Goal: Task Accomplishment & Management: Complete application form

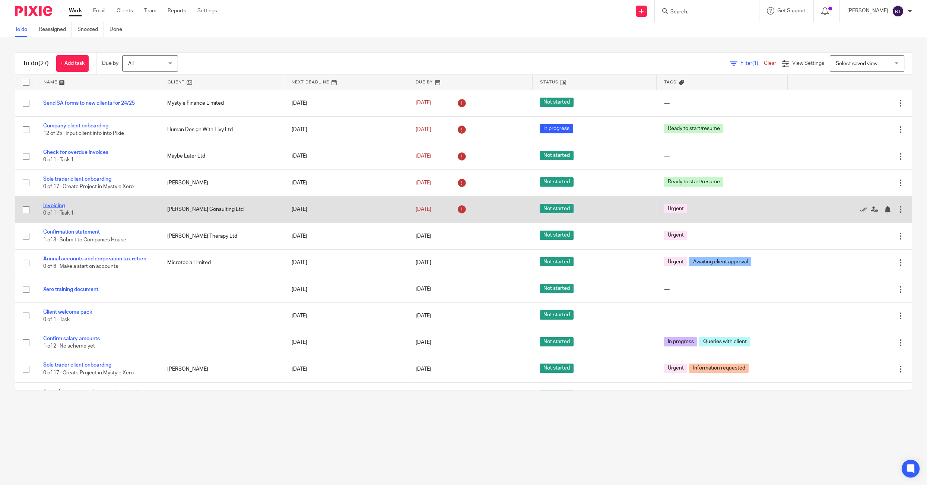
click at [50, 206] on link "Invoicing" at bounding box center [54, 205] width 22 height 5
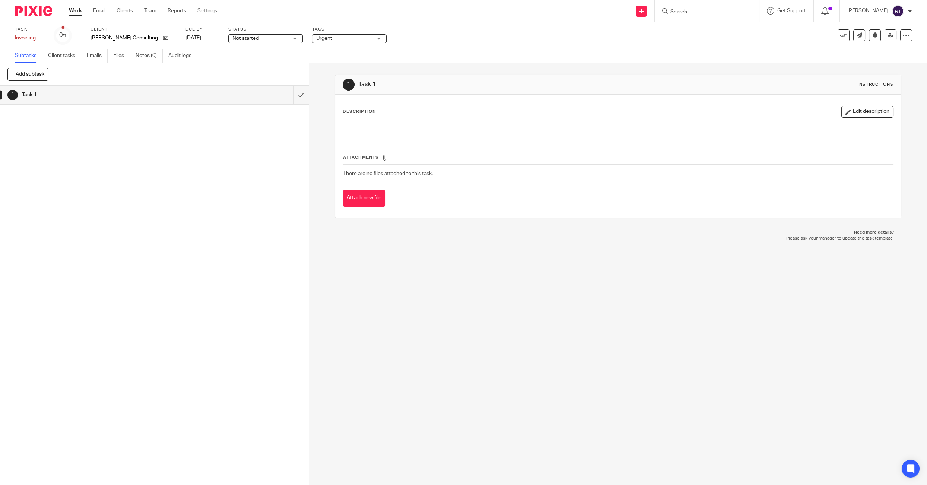
click at [335, 41] on span "Urgent" at bounding box center [344, 39] width 56 height 8
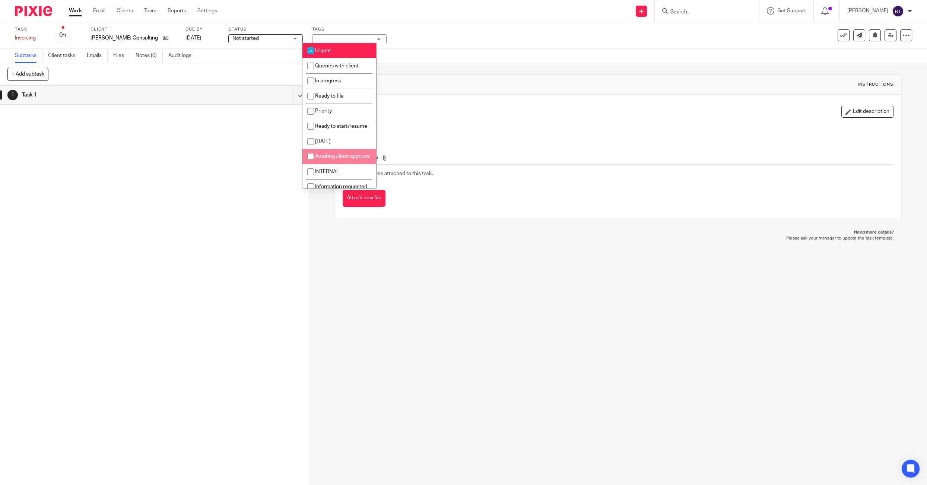
scroll to position [1, 0]
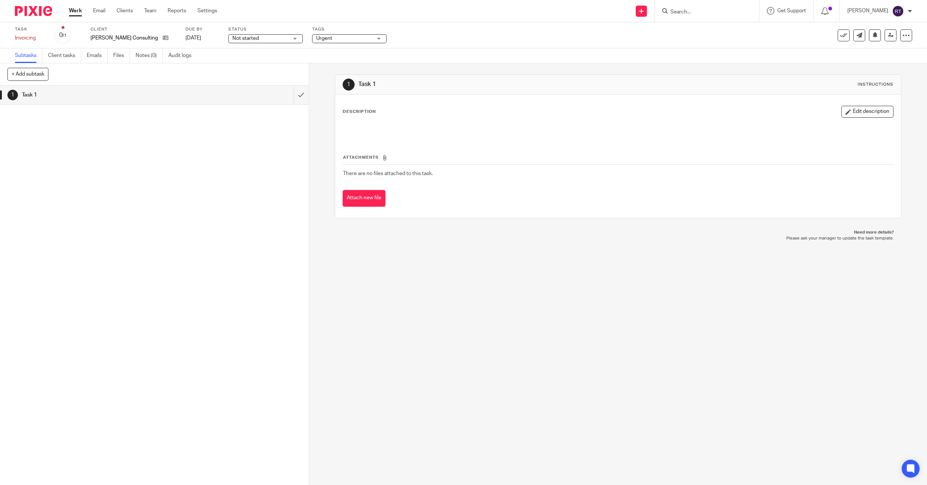
click at [275, 37] on span "Not started" at bounding box center [260, 39] width 56 height 8
click at [257, 66] on li "In progress" at bounding box center [256, 65] width 74 height 15
click at [315, 44] on div "Task Invoicing Save Invoicing 0 /1 Client Valerie Merut Consulting Ltd Due by 2…" at bounding box center [463, 35] width 927 height 26
click at [316, 40] on span "Urgent" at bounding box center [324, 38] width 16 height 5
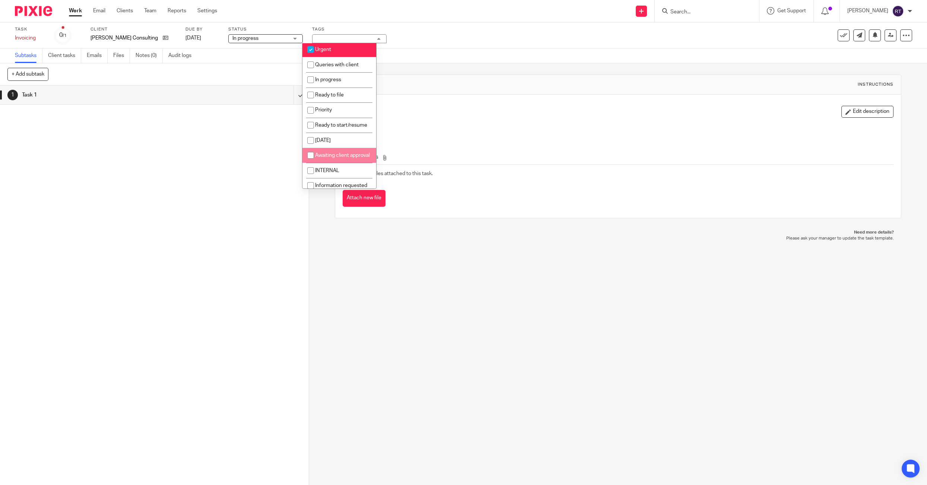
click at [336, 153] on li "Awaiting client approval" at bounding box center [339, 155] width 74 height 15
checkbox input "true"
click at [72, 14] on link "Work" at bounding box center [75, 10] width 13 height 7
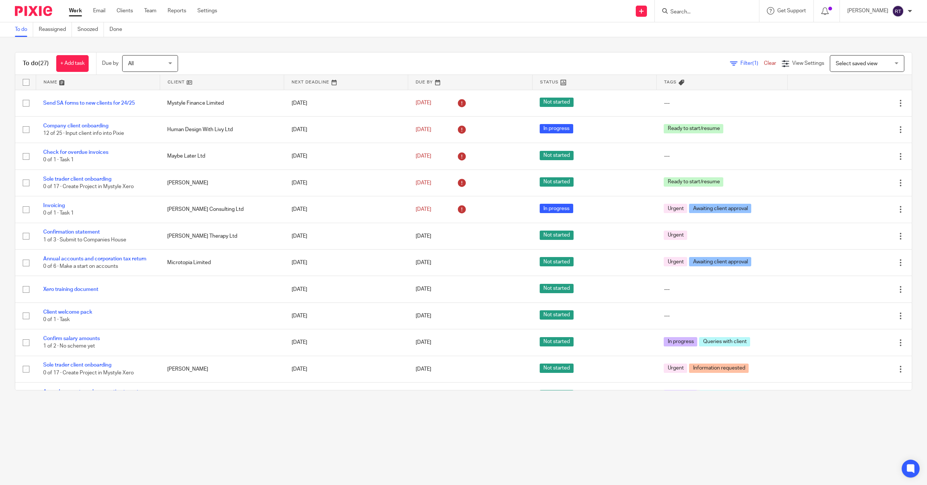
click at [727, 10] on input "Search" at bounding box center [702, 12] width 67 height 7
type input "jrs"
click at [755, 29] on link at bounding box center [740, 28] width 144 height 11
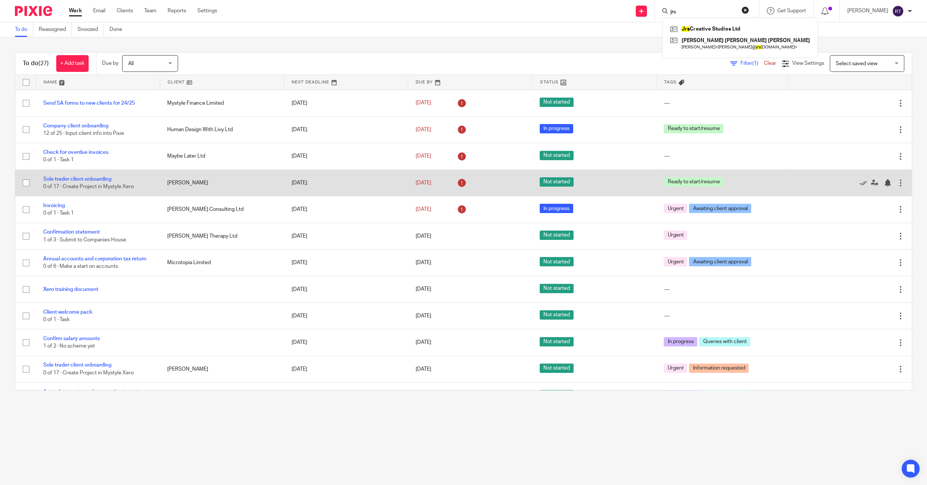
scroll to position [423, 0]
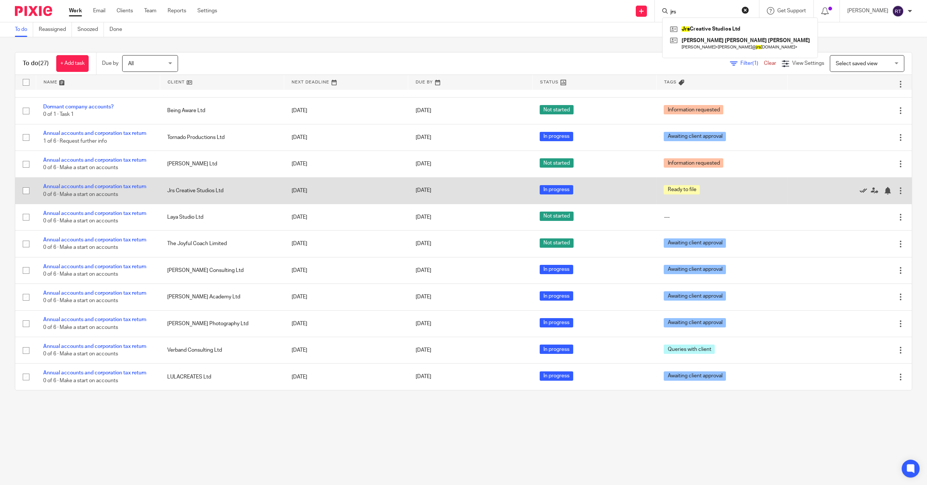
click at [862, 188] on icon at bounding box center [862, 190] width 7 height 7
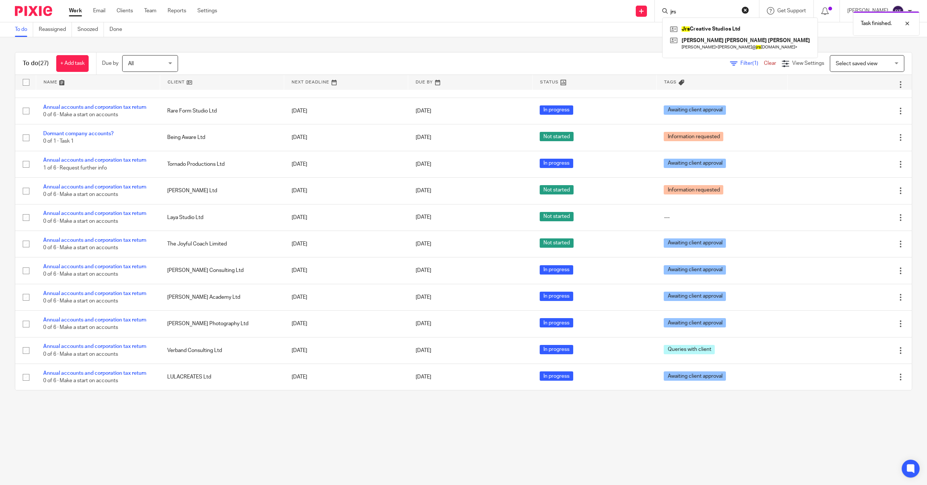
scroll to position [396, 0]
click at [753, 9] on div "Task finished." at bounding box center [691, 21] width 456 height 28
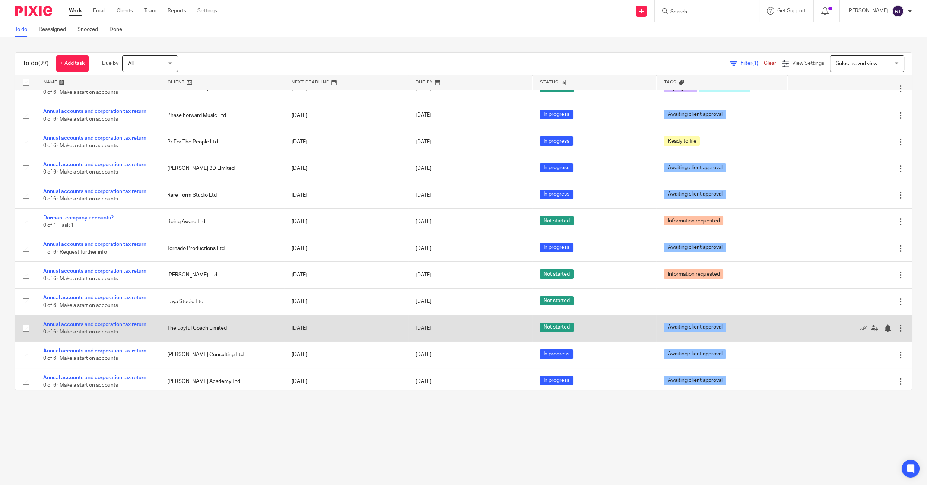
scroll to position [307, 0]
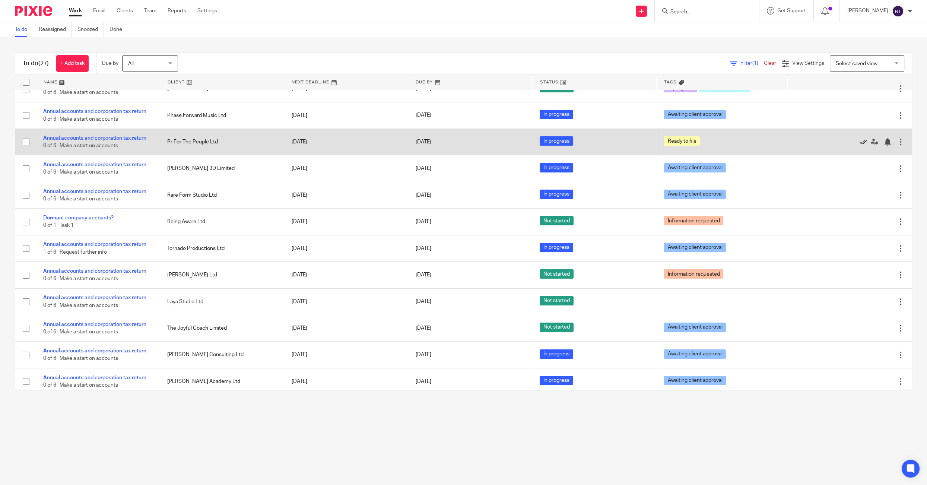
click at [862, 142] on icon at bounding box center [862, 141] width 7 height 7
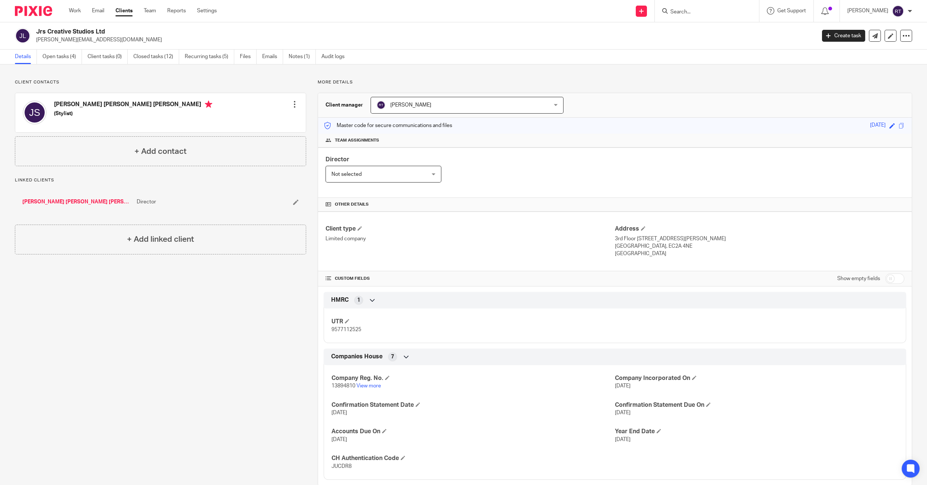
scroll to position [13, 0]
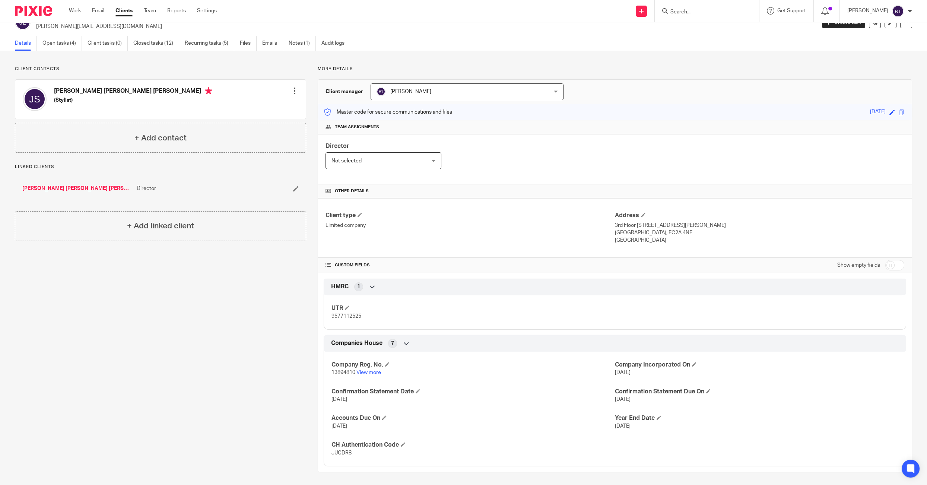
click at [341, 450] on span "JUCDR8" at bounding box center [341, 452] width 20 height 5
copy span "JUCDR8"
click at [689, 11] on input "Search" at bounding box center [702, 12] width 67 height 7
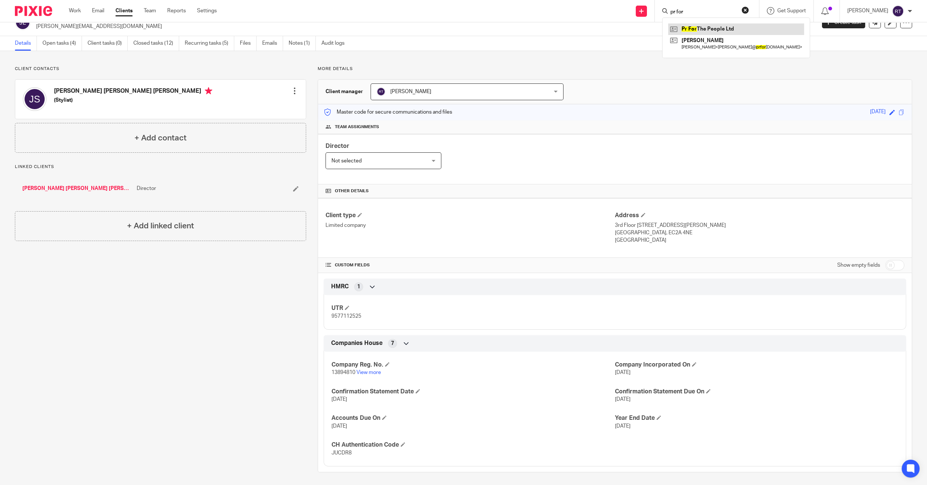
type input "pr for"
click at [695, 32] on link at bounding box center [736, 28] width 136 height 11
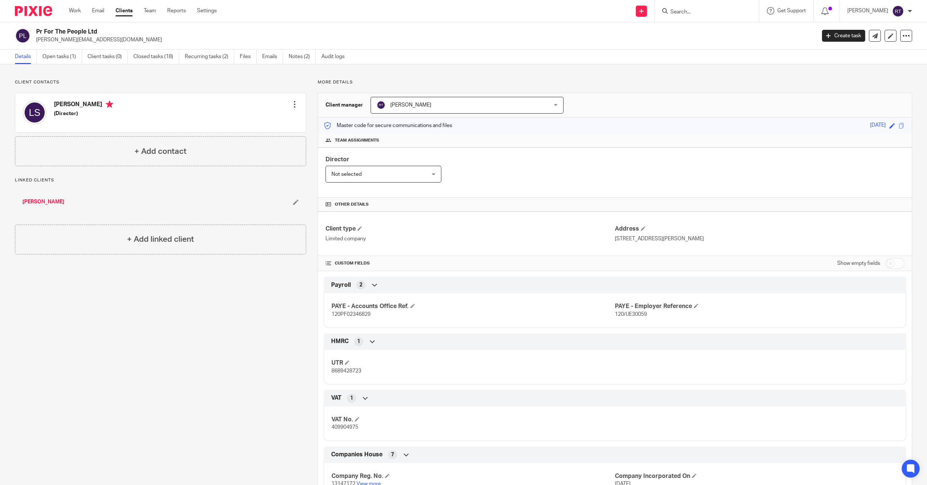
scroll to position [111, 0]
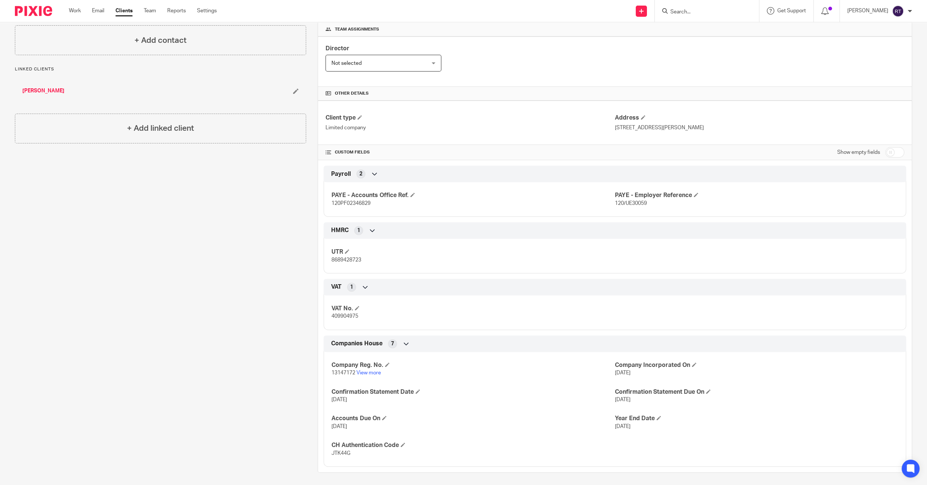
click at [342, 451] on span "JTK44G" at bounding box center [340, 452] width 19 height 5
copy span "JTK44G"
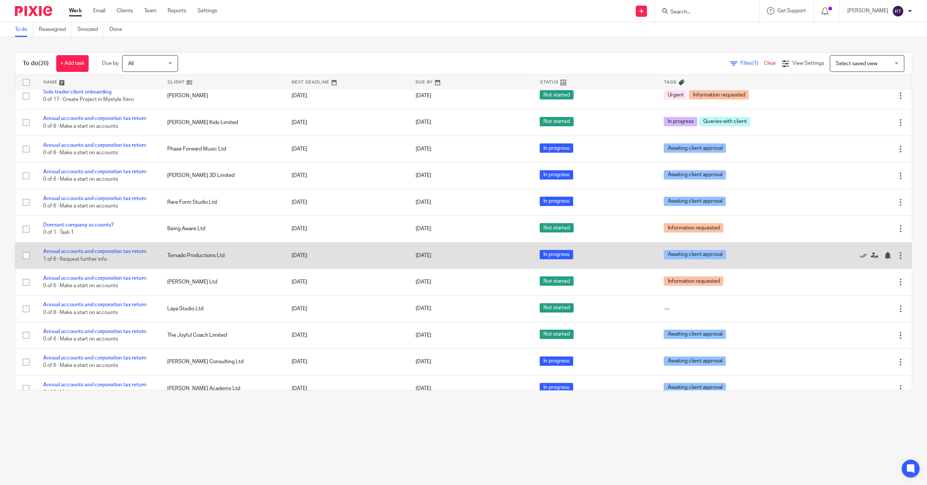
scroll to position [298, 0]
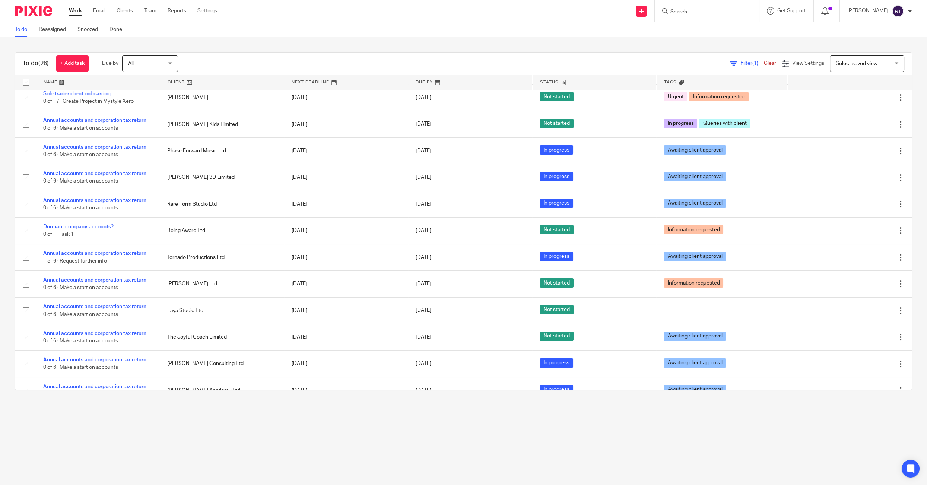
click at [143, 9] on ul "Work Email Clients Team Reports Settings" at bounding box center [148, 10] width 159 height 7
click at [149, 11] on link "Team" at bounding box center [150, 10] width 12 height 7
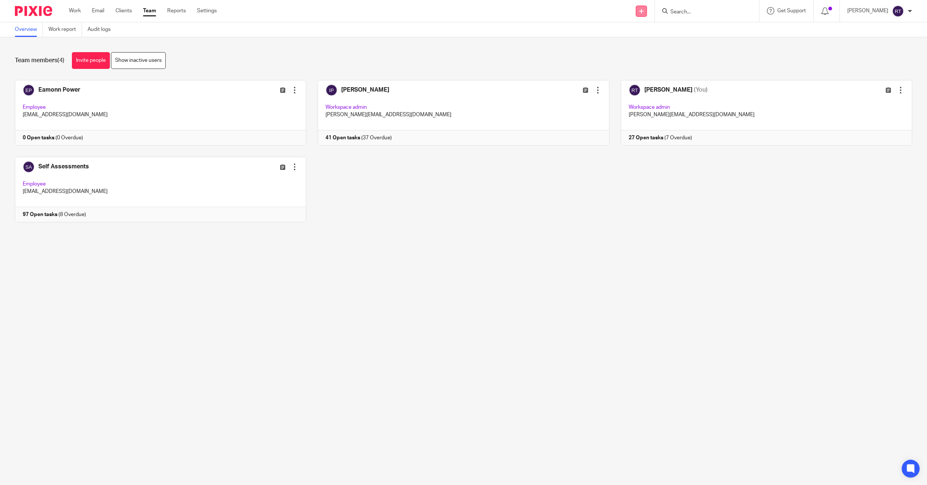
click at [643, 12] on icon at bounding box center [641, 11] width 4 height 4
click at [709, 0] on div at bounding box center [706, 11] width 104 height 22
click at [707, 10] on input "Search" at bounding box center [702, 12] width 67 height 7
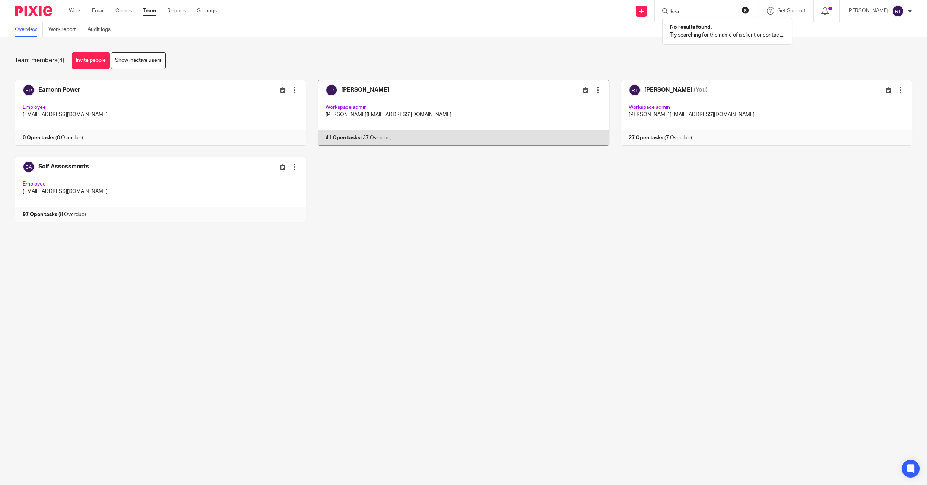
type input "heat"
click at [637, 16] on div "Send new email Create task Add client Request signature heat No results found. …" at bounding box center [577, 11] width 699 height 22
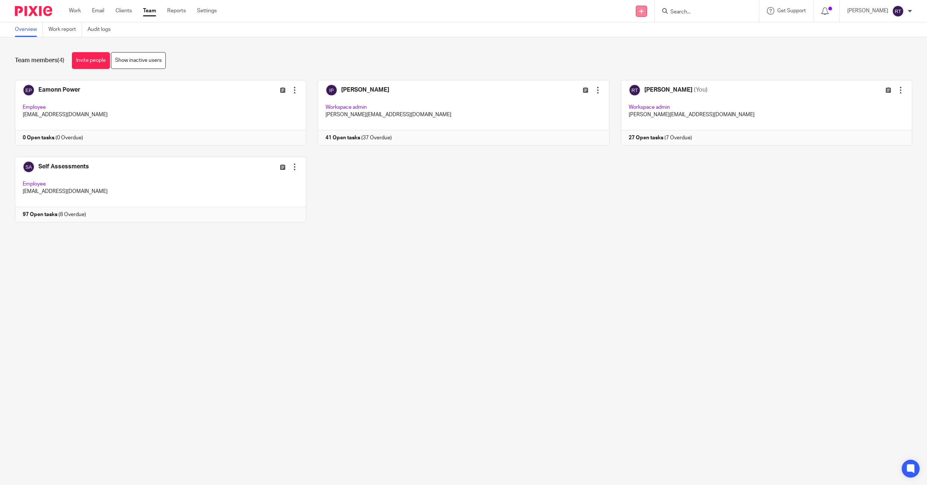
click at [647, 15] on link at bounding box center [640, 11] width 11 height 11
click at [643, 55] on link "Add client" at bounding box center [653, 56] width 52 height 11
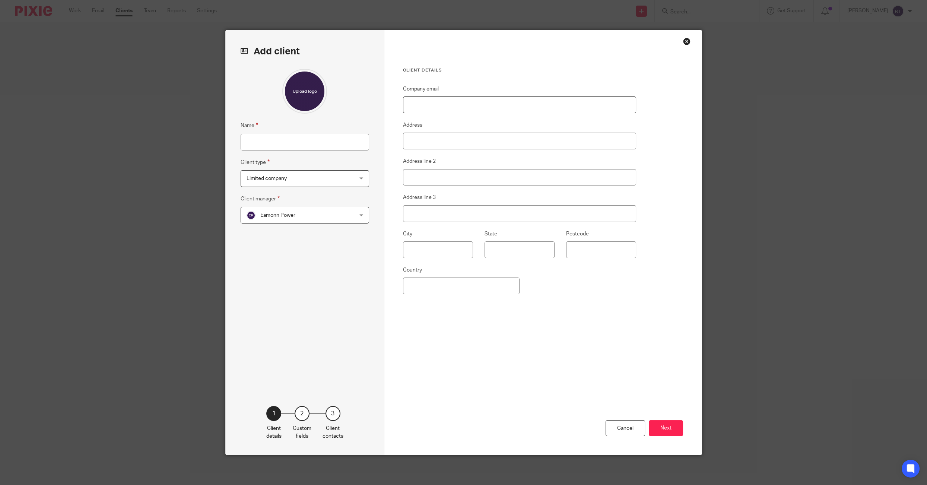
click at [460, 107] on input "Company email" at bounding box center [519, 104] width 233 height 17
paste input "creativesbyheather@gmail.com"
type input "creativesbyheather@gmail.com"
click at [326, 147] on input "Name" at bounding box center [304, 142] width 128 height 17
type input "Heather Gregory"
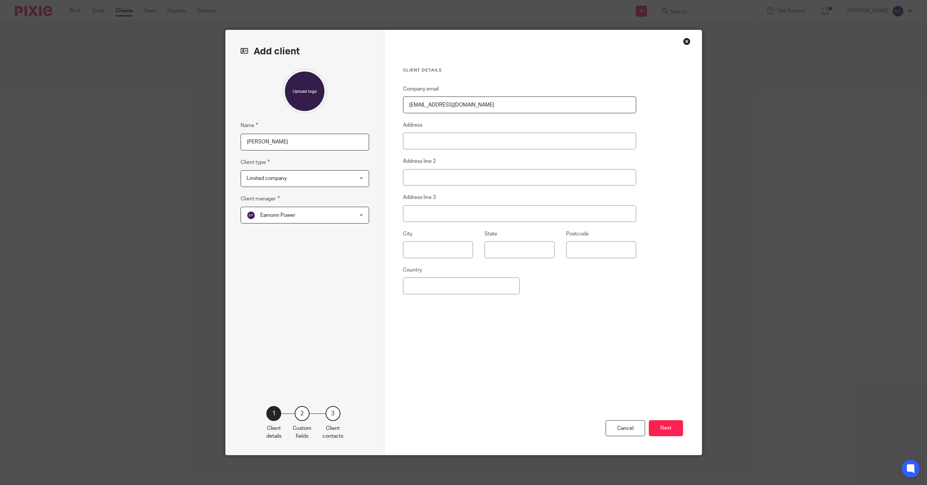
click at [320, 177] on span "Limited company" at bounding box center [295, 179] width 98 height 16
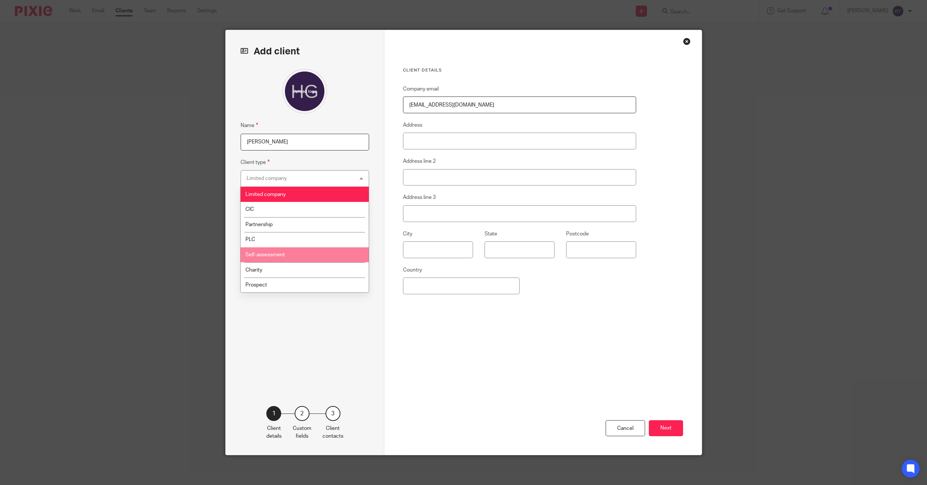
click at [289, 259] on li "Self-assessment" at bounding box center [304, 254] width 128 height 15
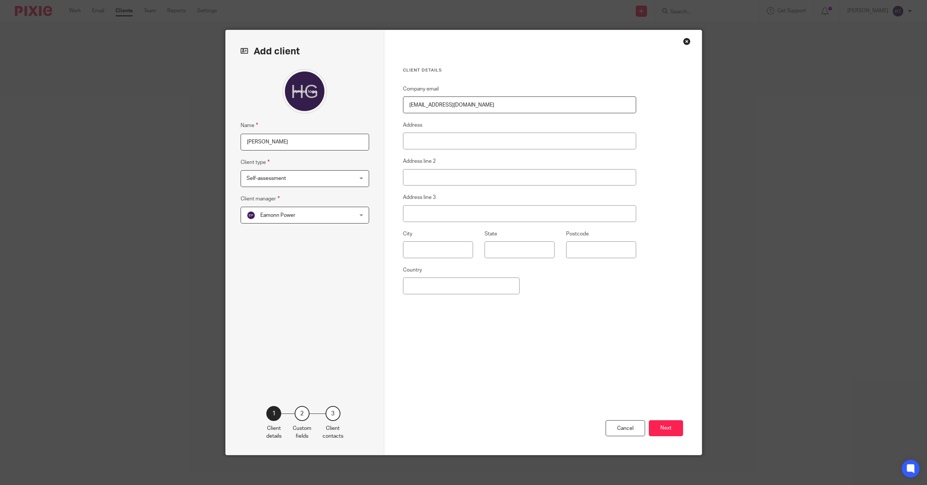
click at [282, 216] on span "Eamonn Power" at bounding box center [277, 215] width 35 height 5
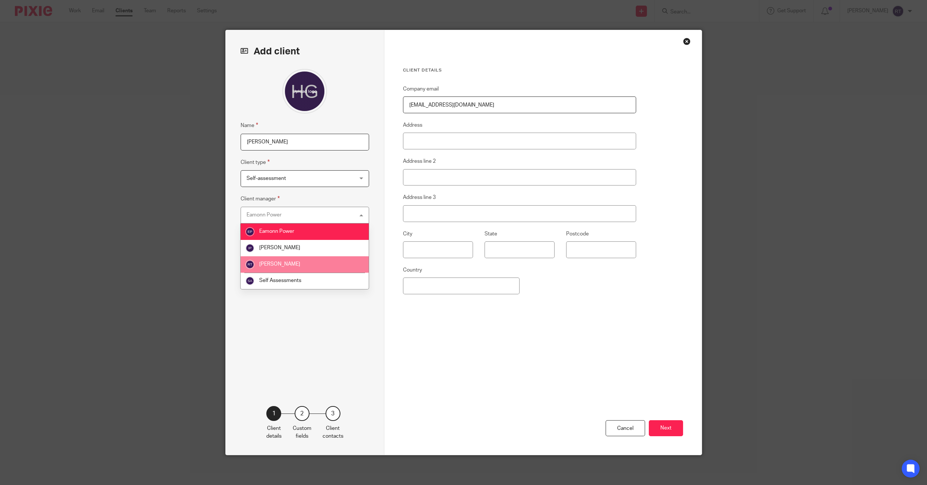
click at [283, 265] on span "[PERSON_NAME]" at bounding box center [279, 263] width 41 height 5
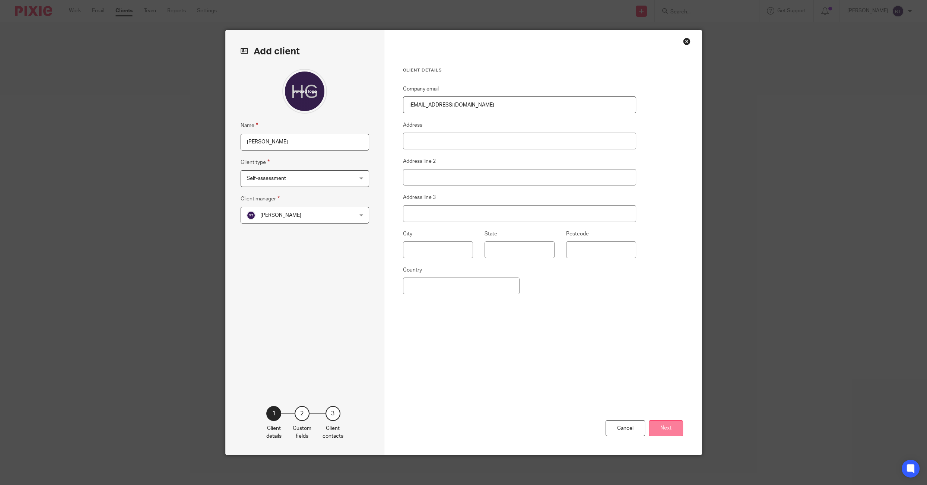
click at [671, 425] on button "Next" at bounding box center [666, 428] width 34 height 16
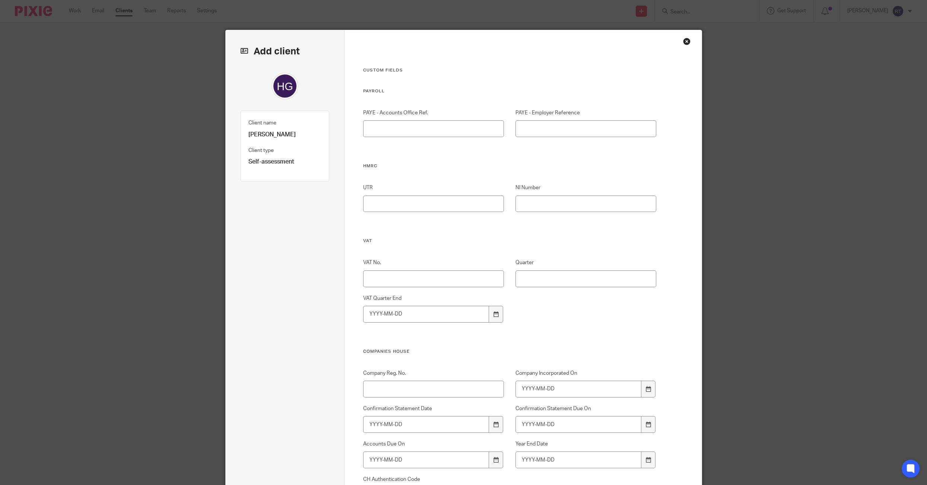
scroll to position [294, 0]
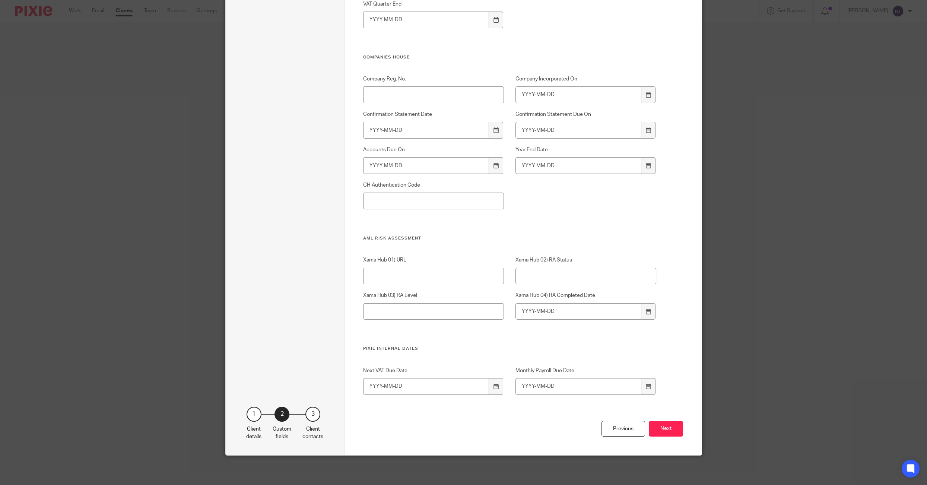
click at [671, 425] on button "Next" at bounding box center [666, 429] width 34 height 16
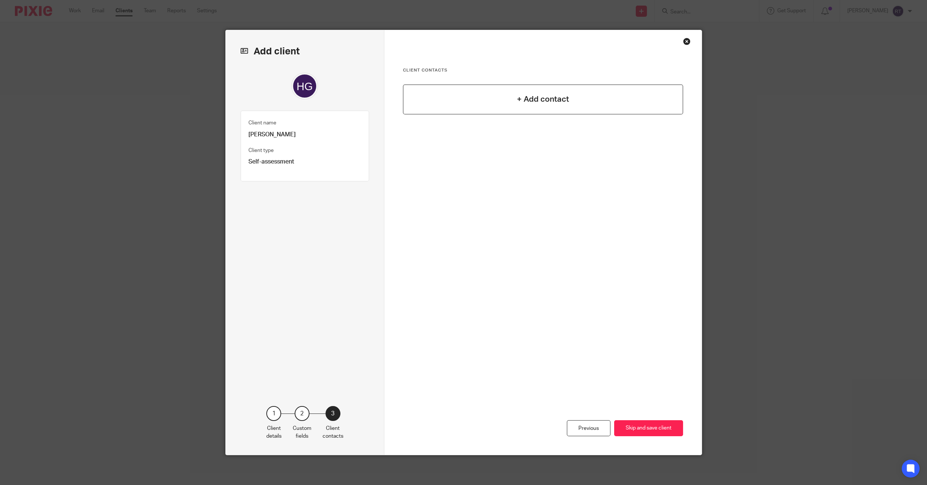
click at [589, 103] on div "+ Add contact" at bounding box center [543, 100] width 280 height 30
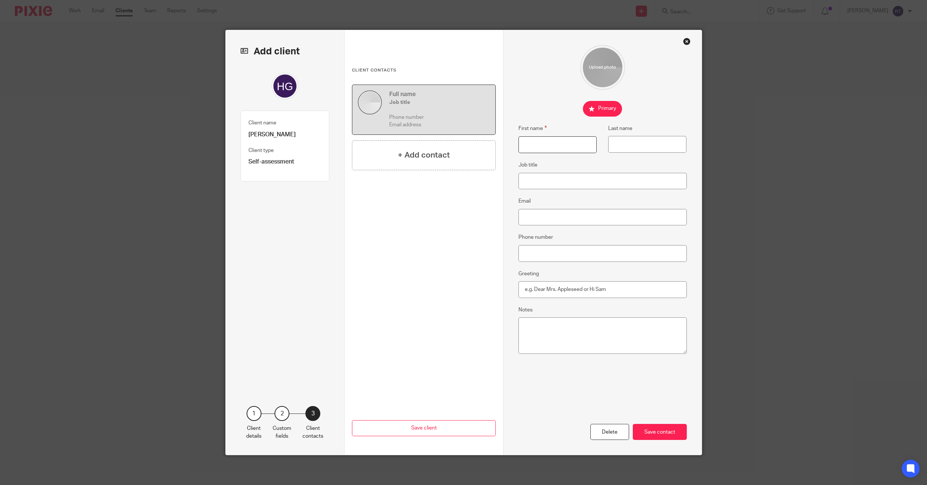
click at [536, 141] on input "First name" at bounding box center [557, 144] width 78 height 17
type input "Heather"
click at [541, 214] on input "Email" at bounding box center [602, 217] width 168 height 17
paste input "creativesbyheather@gmail.com"
type input "creativesbyheather@gmail.com"
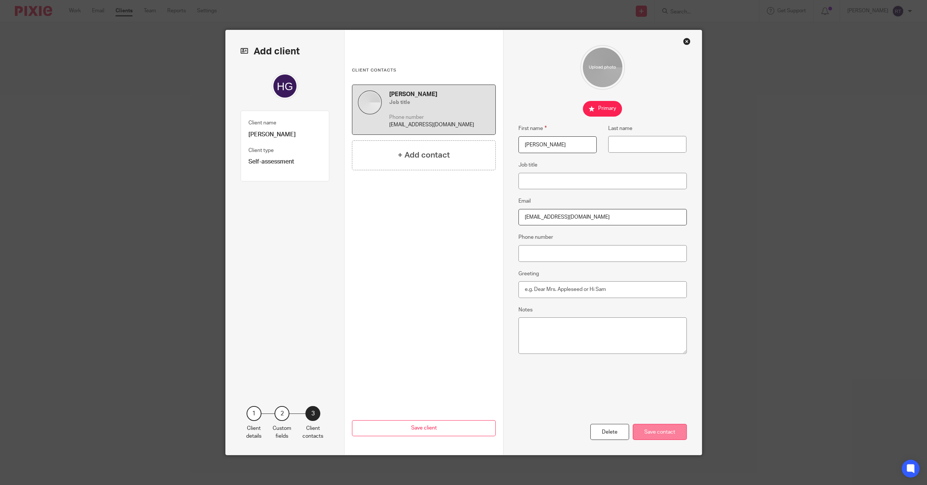
click at [654, 429] on div "Save contact" at bounding box center [659, 432] width 54 height 16
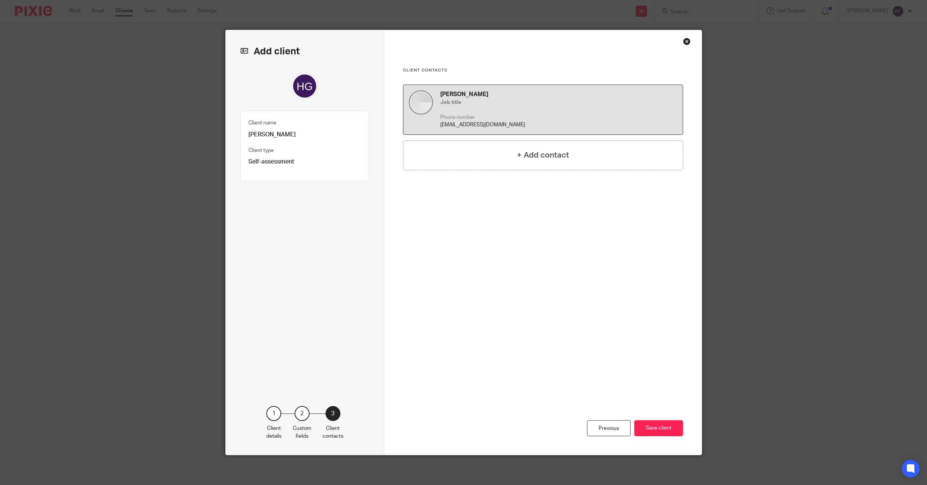
click at [654, 429] on button "Save client" at bounding box center [658, 428] width 49 height 16
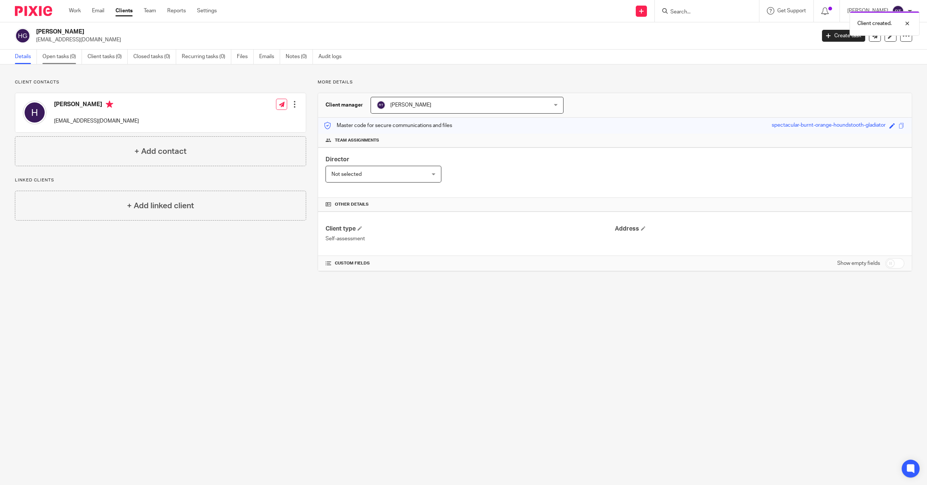
click at [69, 64] on link "Open tasks (0)" at bounding box center [61, 57] width 39 height 15
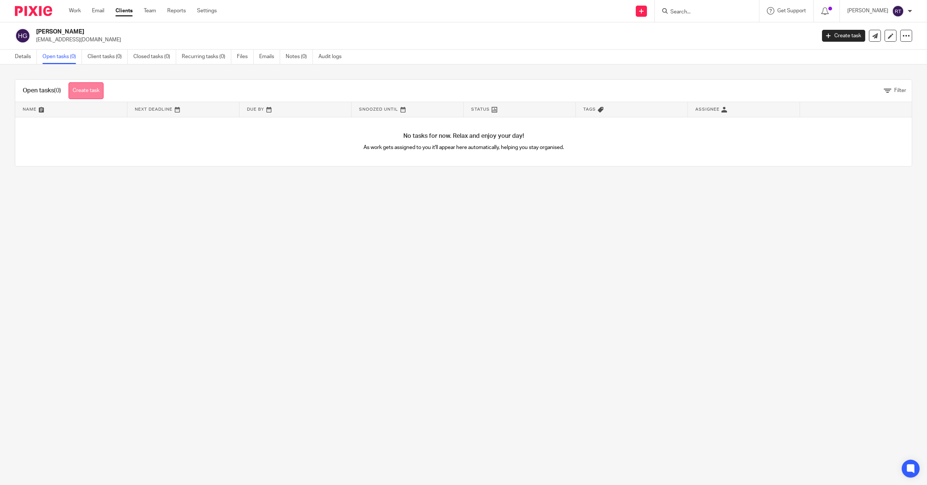
click at [78, 94] on link "Create task" at bounding box center [85, 90] width 35 height 17
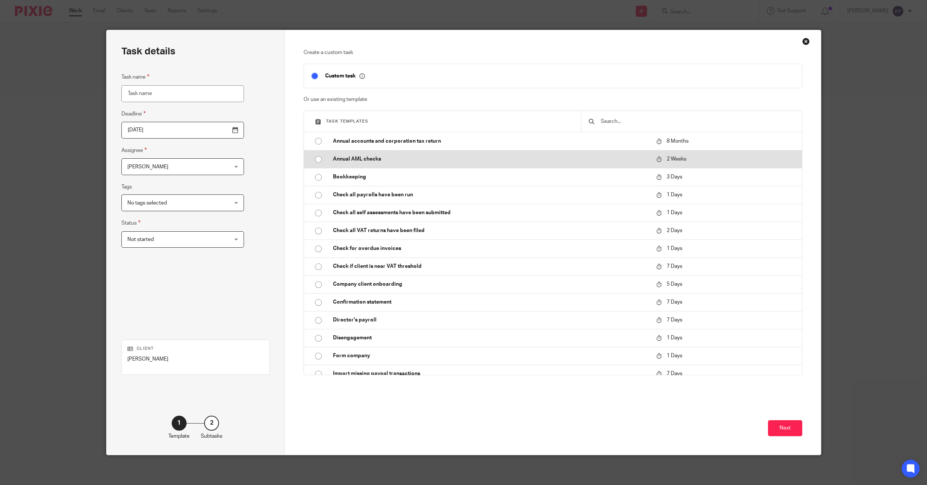
scroll to position [275, 0]
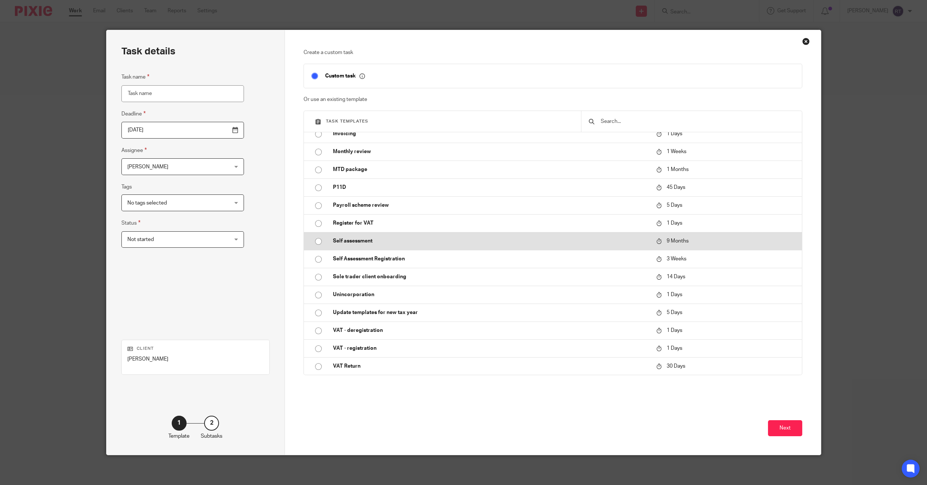
click at [364, 245] on td "Self assessment" at bounding box center [488, 241] width 327 height 18
type input "2026-05-21"
type input "Self assessment"
checkbox input "false"
radio input "true"
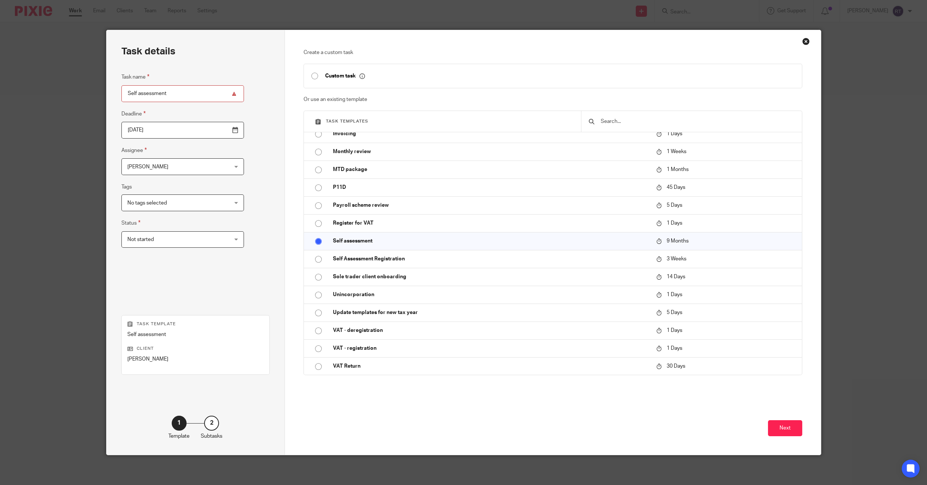
click at [175, 166] on span "[PERSON_NAME]" at bounding box center [173, 167] width 93 height 16
click at [166, 241] on li "Self Assessments" at bounding box center [170, 242] width 98 height 15
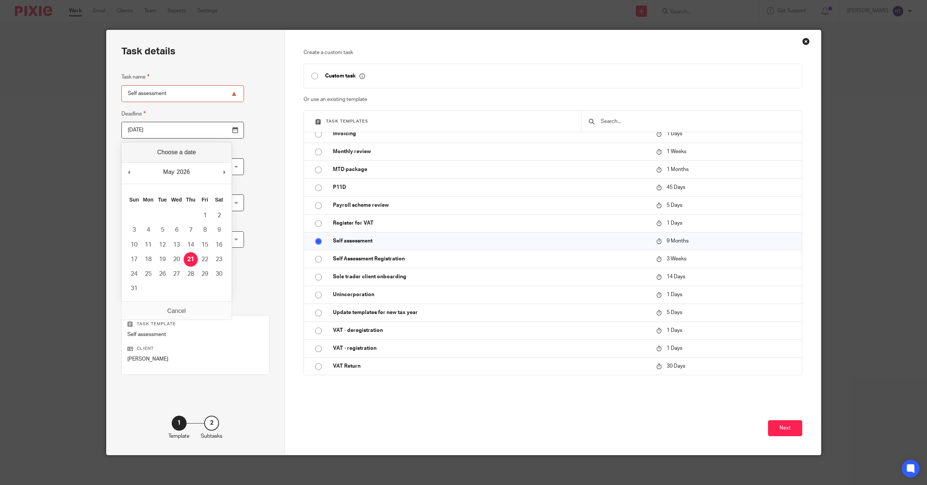
click at [163, 134] on input "2026-05-21" at bounding box center [182, 130] width 122 height 17
click at [780, 425] on button "Next" at bounding box center [785, 428] width 34 height 16
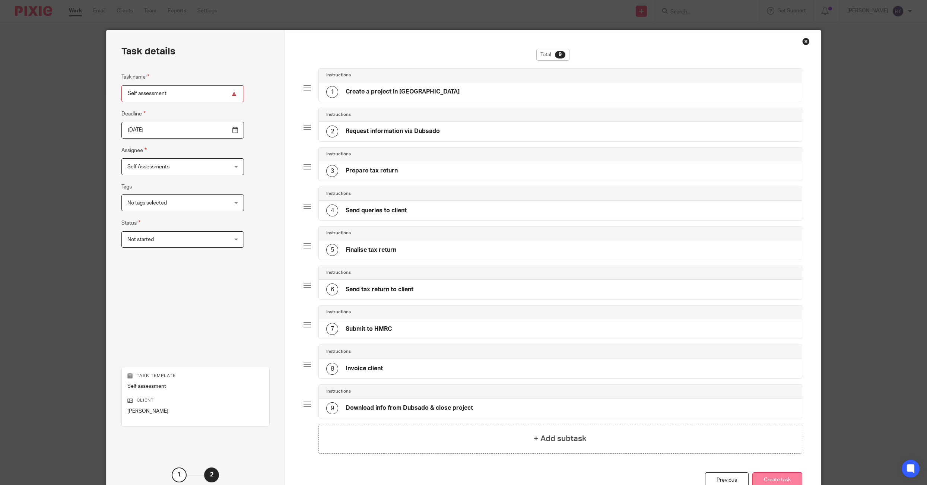
click at [770, 476] on button "Create task" at bounding box center [777, 480] width 50 height 16
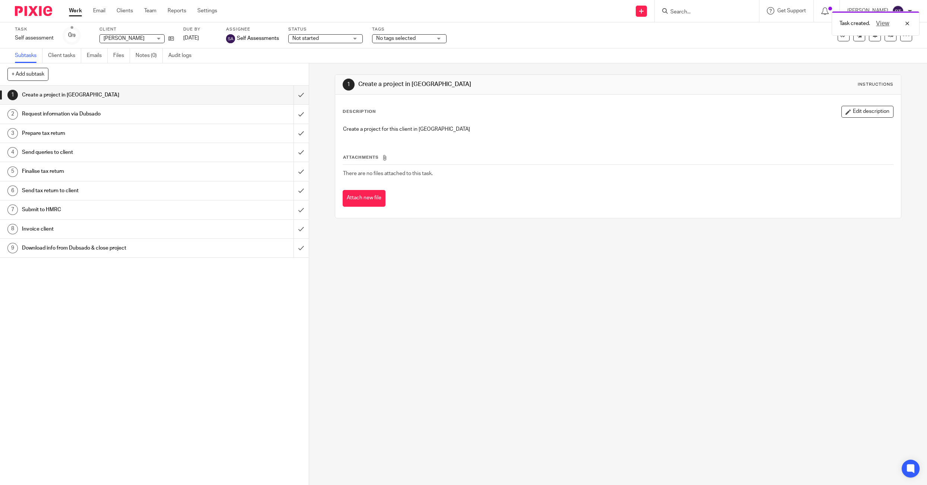
click at [387, 39] on span "No tags selected" at bounding box center [395, 38] width 39 height 5
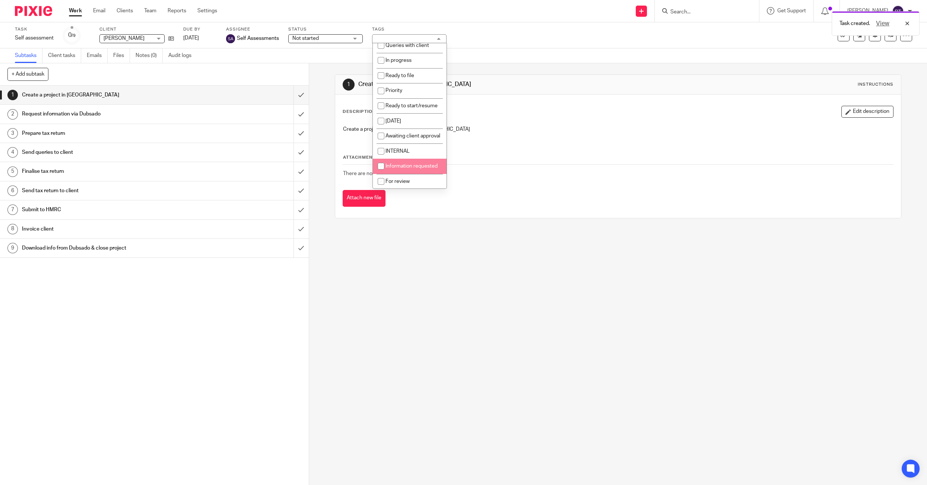
click at [395, 162] on li "Information requested" at bounding box center [410, 166] width 74 height 15
checkbox input "true"
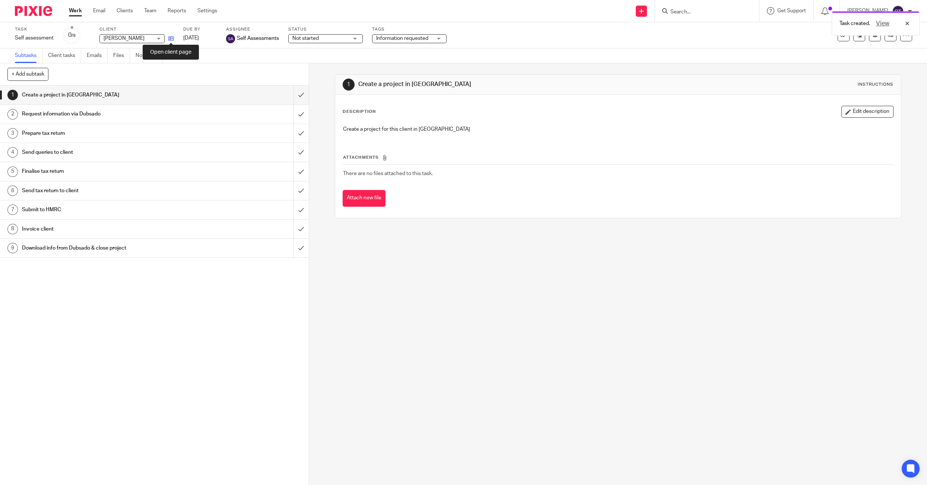
click at [171, 38] on icon at bounding box center [171, 39] width 6 height 6
click at [76, 10] on link "Work" at bounding box center [75, 10] width 13 height 7
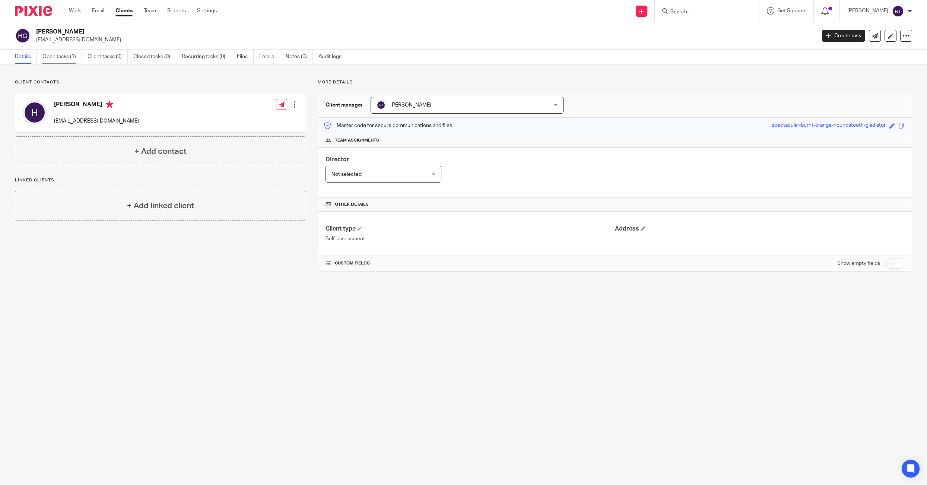
click at [69, 54] on link "Open tasks (1)" at bounding box center [61, 57] width 39 height 15
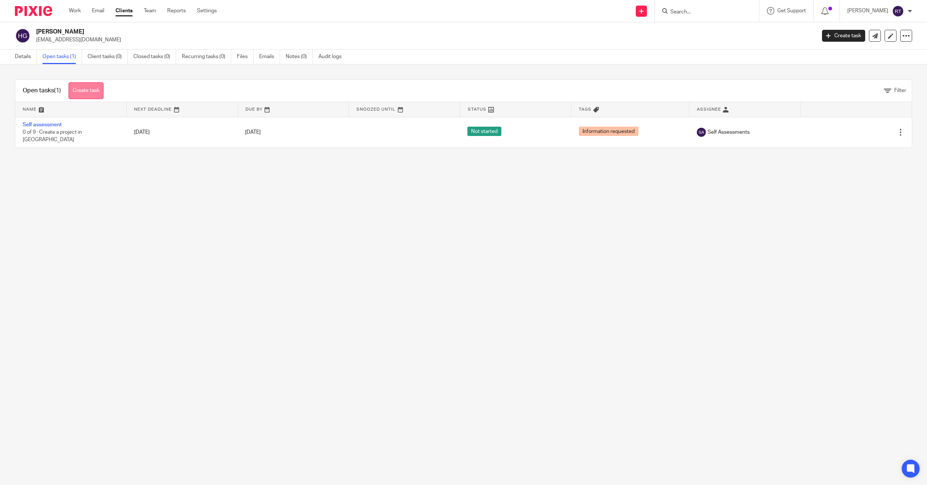
click at [74, 89] on link "Create task" at bounding box center [85, 90] width 35 height 17
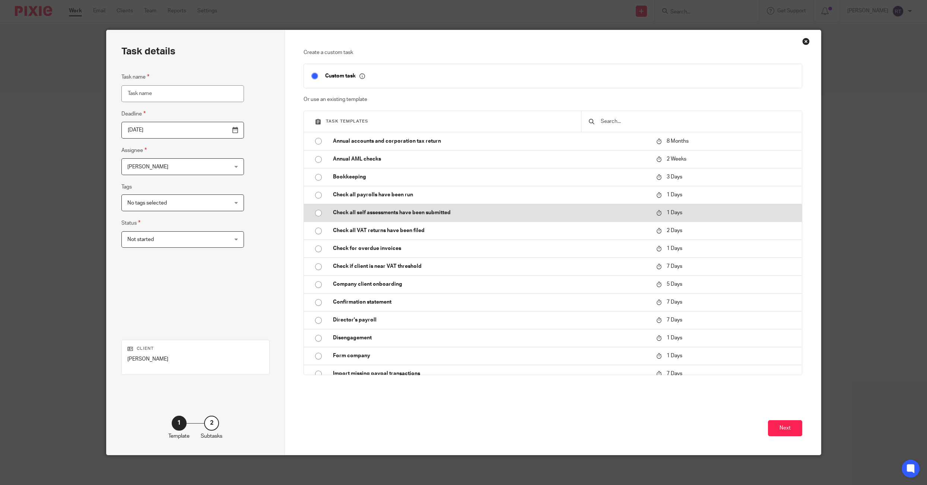
scroll to position [275, 0]
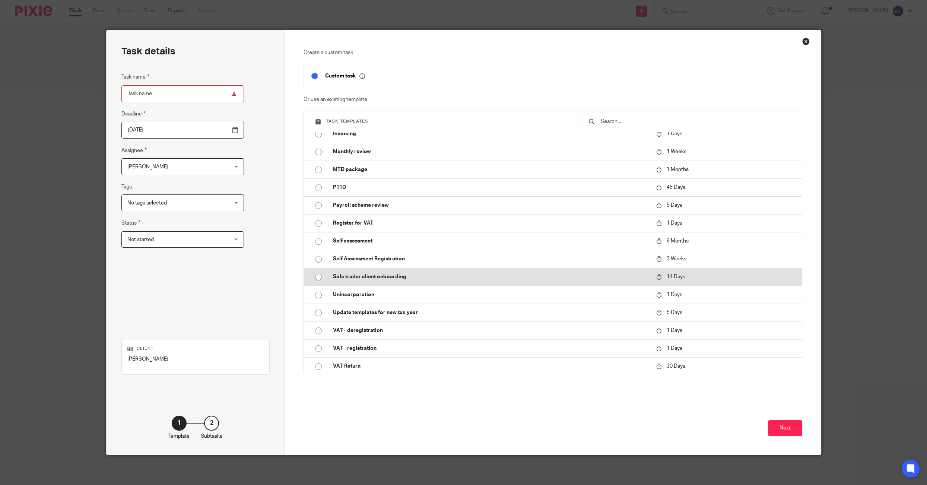
click at [415, 272] on td "Sole trader client onboarding" at bounding box center [488, 277] width 327 height 18
type input "2025-09-04"
type input "Sole trader client onboarding"
checkbox input "false"
radio input "true"
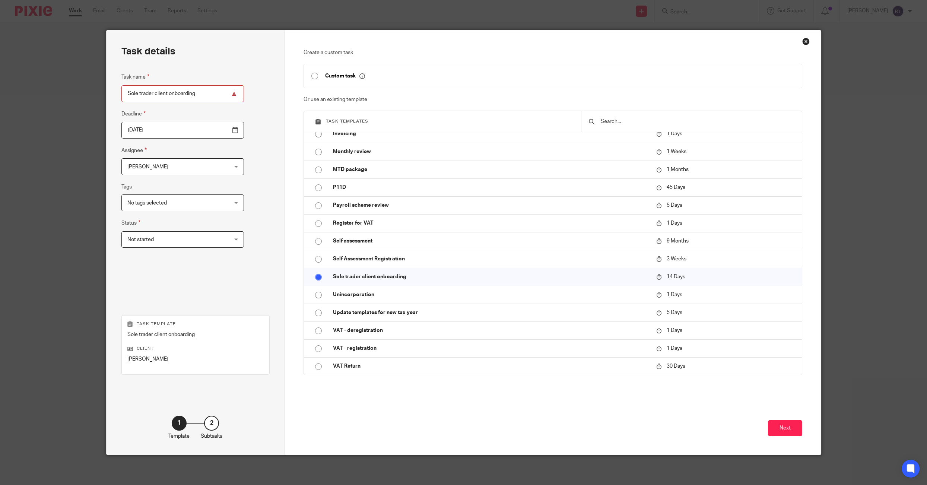
click at [166, 165] on span "[PERSON_NAME]" at bounding box center [173, 167] width 93 height 16
click at [151, 218] on li "[PERSON_NAME]" at bounding box center [170, 212] width 98 height 15
click at [787, 435] on button "Next" at bounding box center [785, 428] width 34 height 16
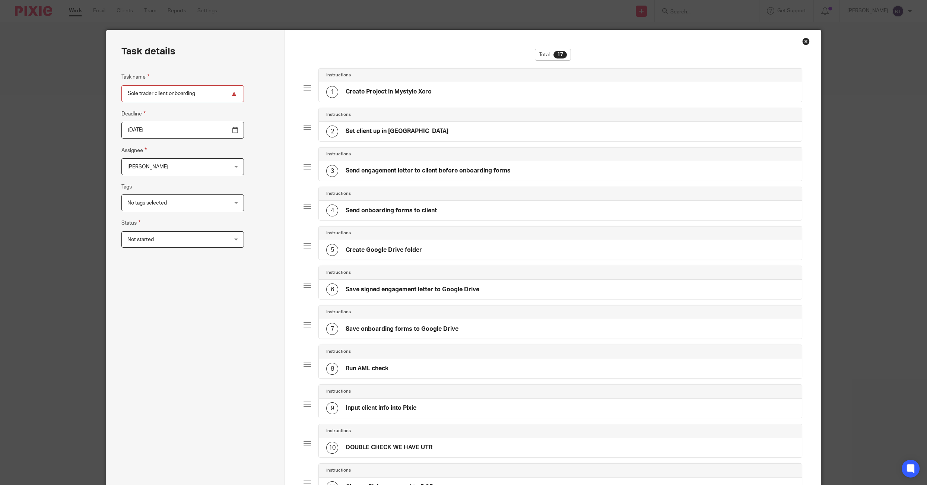
click at [787, 438] on div "10 DOUBLE CHECK WE HAVE UTR" at bounding box center [560, 447] width 483 height 19
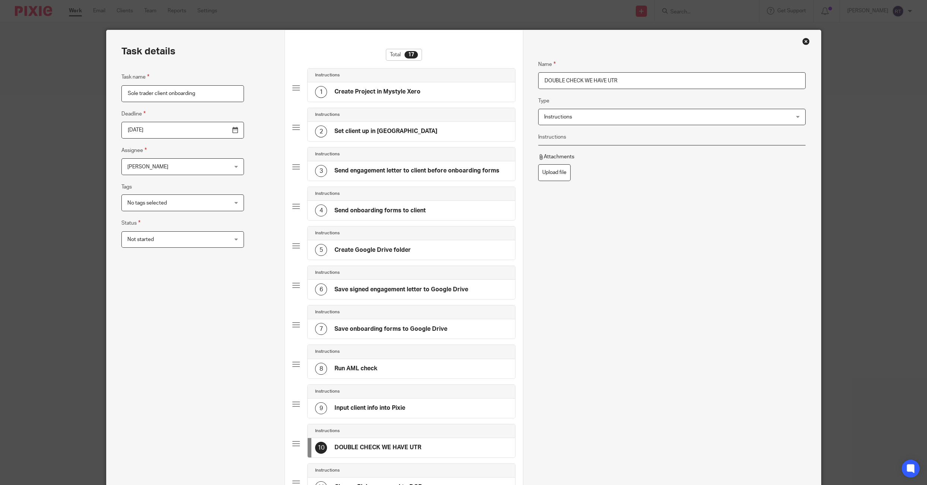
scroll to position [358, 0]
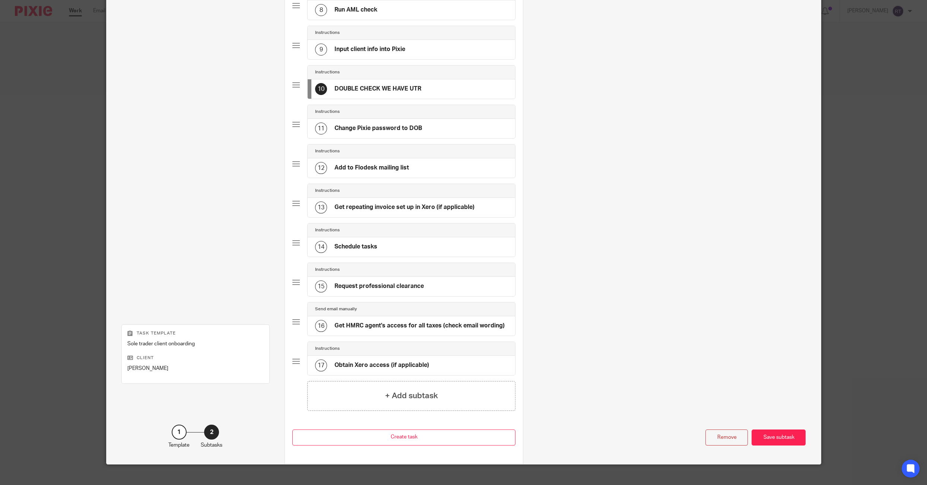
click at [787, 435] on div "Save subtask" at bounding box center [778, 437] width 54 height 16
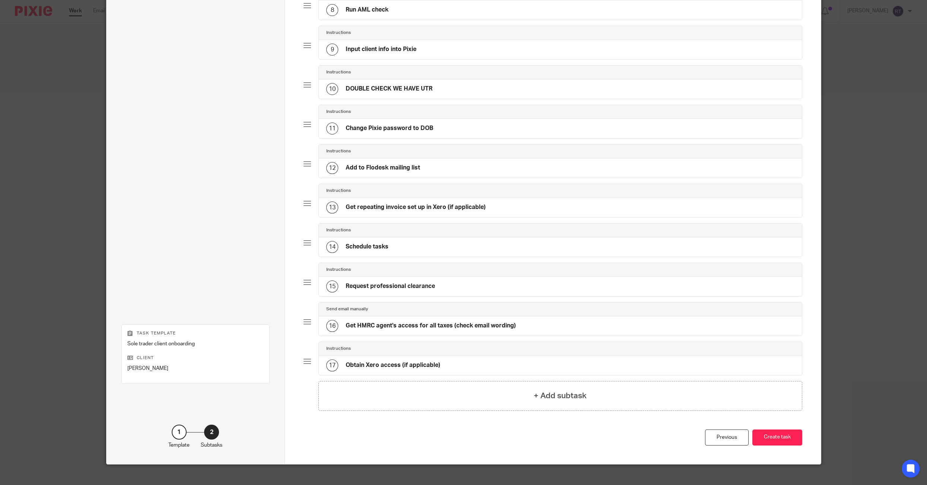
click at [787, 435] on button "Create task" at bounding box center [777, 437] width 50 height 16
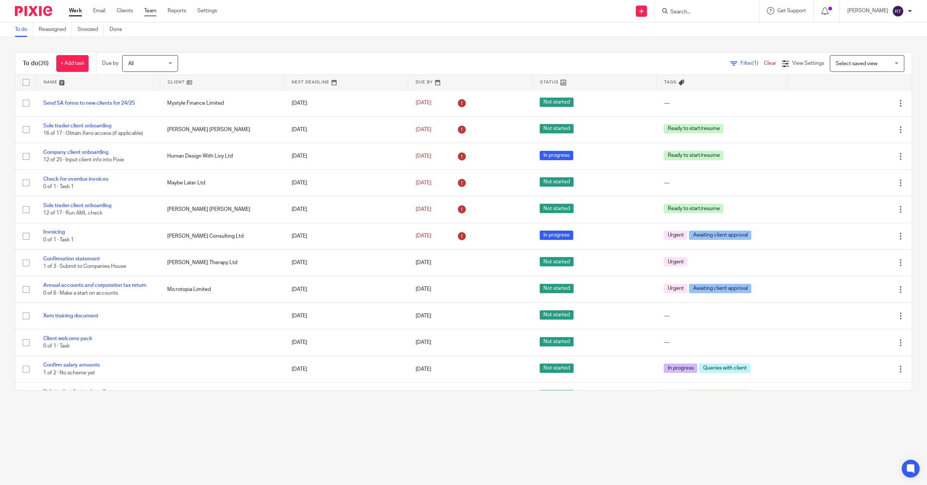
click at [152, 11] on link "Team" at bounding box center [150, 10] width 12 height 7
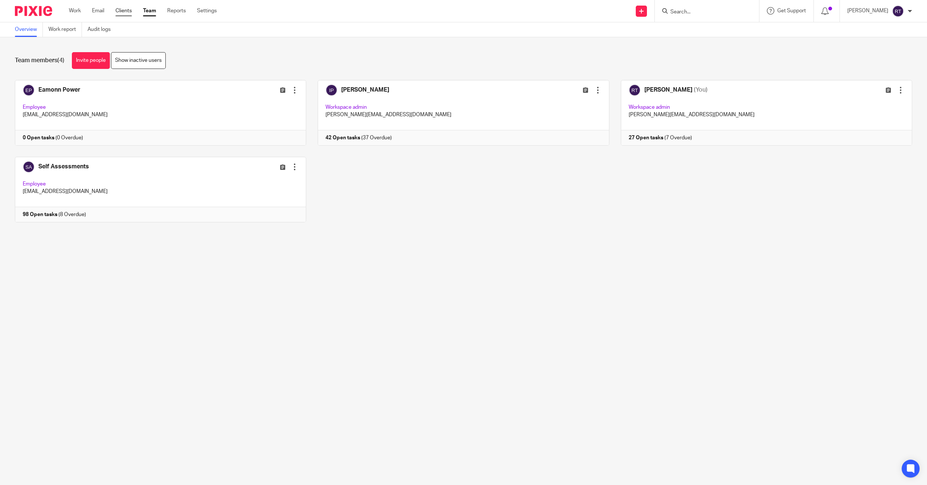
click at [128, 12] on link "Clients" at bounding box center [123, 10] width 16 height 7
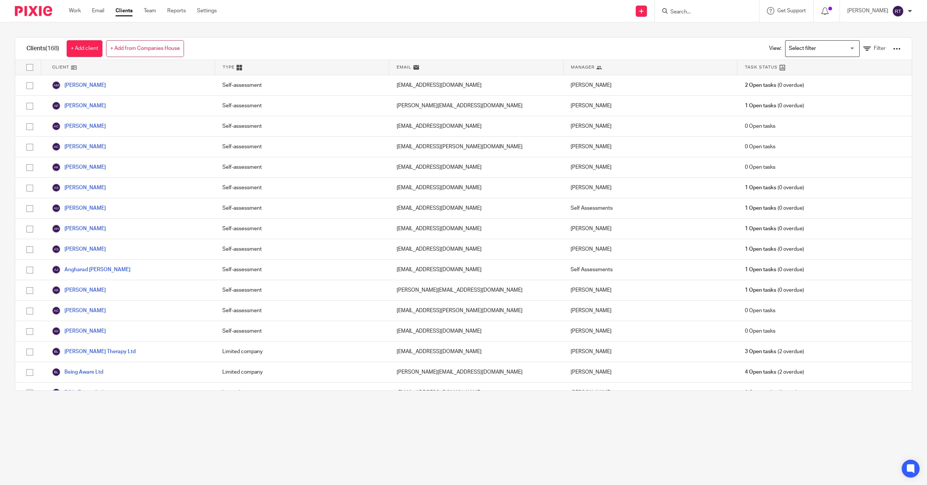
click at [695, 11] on input "Search" at bounding box center [702, 12] width 67 height 7
type input "maisi"
click at [696, 29] on link at bounding box center [725, 31] width 115 height 17
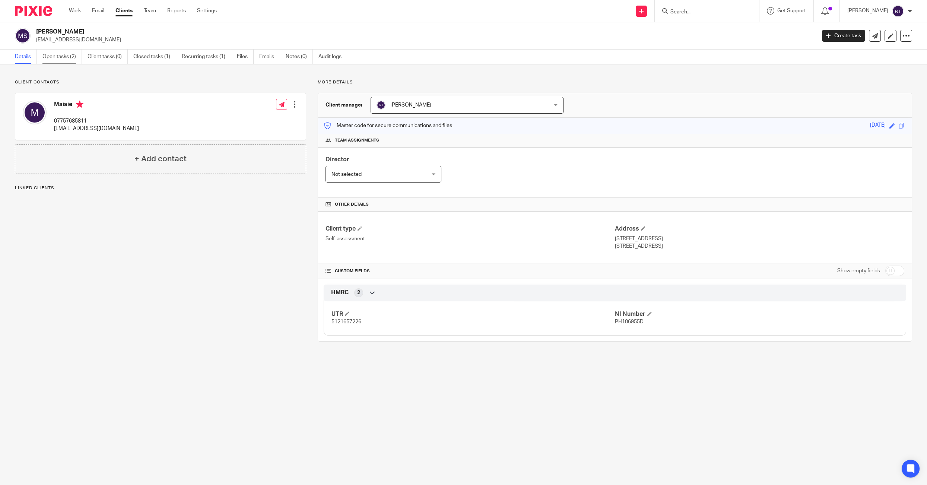
click at [50, 57] on link "Open tasks (2)" at bounding box center [61, 57] width 39 height 15
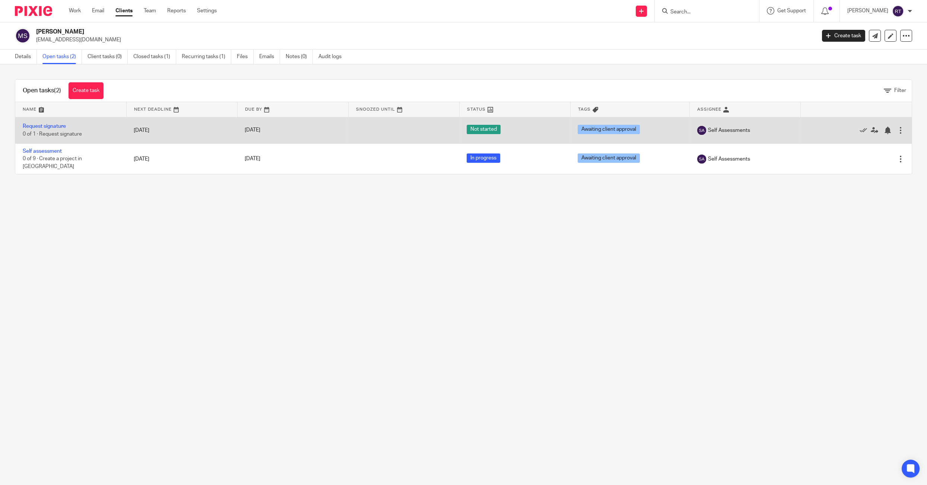
click at [898, 125] on div "Edit task Delete" at bounding box center [856, 130] width 96 height 19
click at [899, 127] on div at bounding box center [899, 130] width 7 height 7
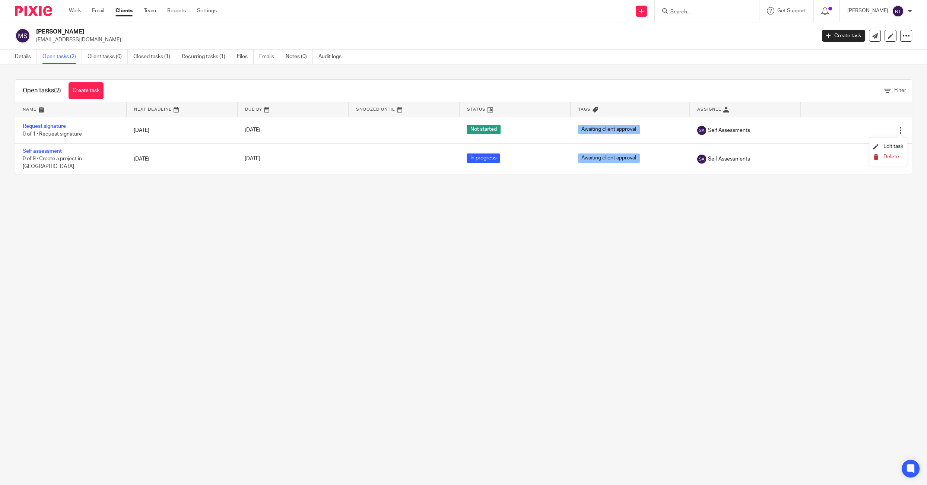
click at [874, 158] on icon "submit" at bounding box center [876, 157] width 6 height 6
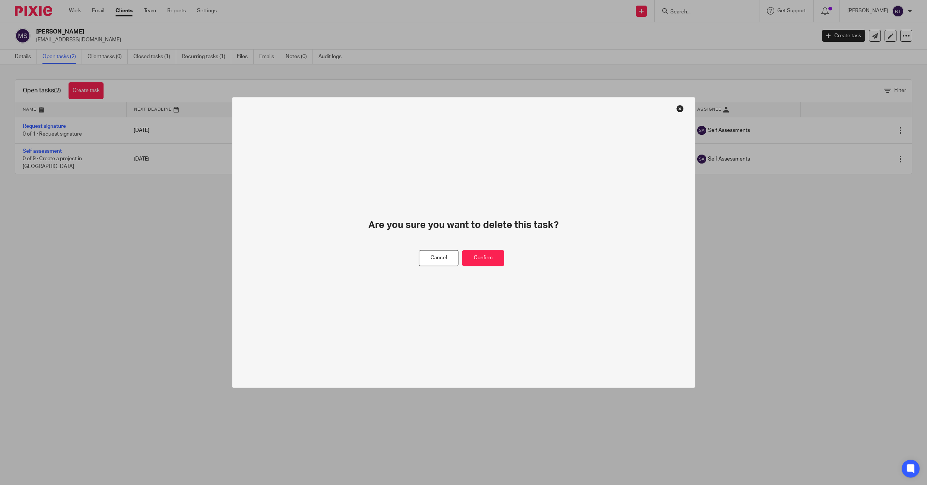
click at [482, 247] on div "Are you sure you want to delete this task?" at bounding box center [464, 234] width 324 height 31
click at [481, 255] on button "Confirm" at bounding box center [483, 258] width 42 height 16
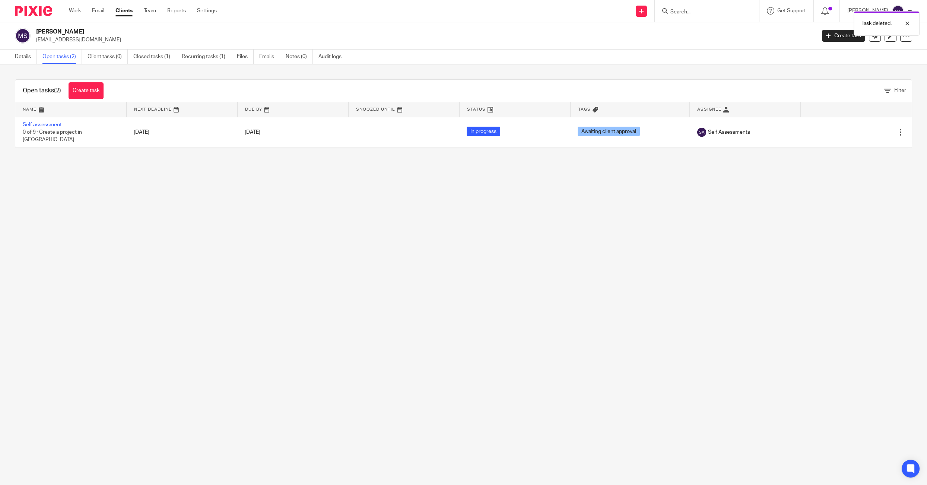
click at [649, 16] on div "Task deleted." at bounding box center [691, 21] width 456 height 28
click at [651, 14] on div "Task deleted." at bounding box center [691, 21] width 456 height 28
click at [654, 7] on div "Task deleted." at bounding box center [691, 21] width 456 height 28
click at [653, 13] on div "Task deleted." at bounding box center [691, 21] width 456 height 28
click at [605, 42] on p "maisieslaughter25@gmail.com" at bounding box center [423, 39] width 774 height 7
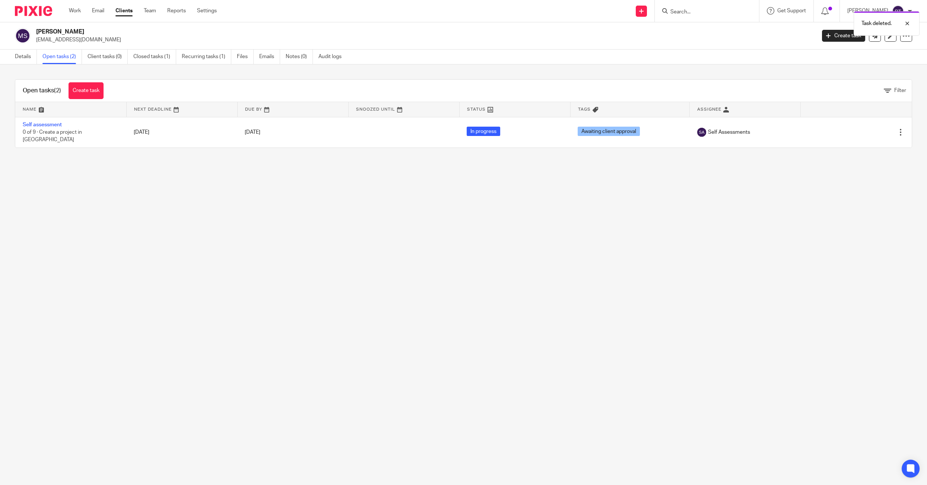
click at [651, 10] on div "Task deleted." at bounding box center [691, 21] width 456 height 28
click at [907, 23] on div at bounding box center [901, 23] width 20 height 9
click at [646, 6] on div "Send new email Create task Add client Request signature" at bounding box center [641, 11] width 26 height 22
click at [647, 15] on link at bounding box center [640, 11] width 11 height 11
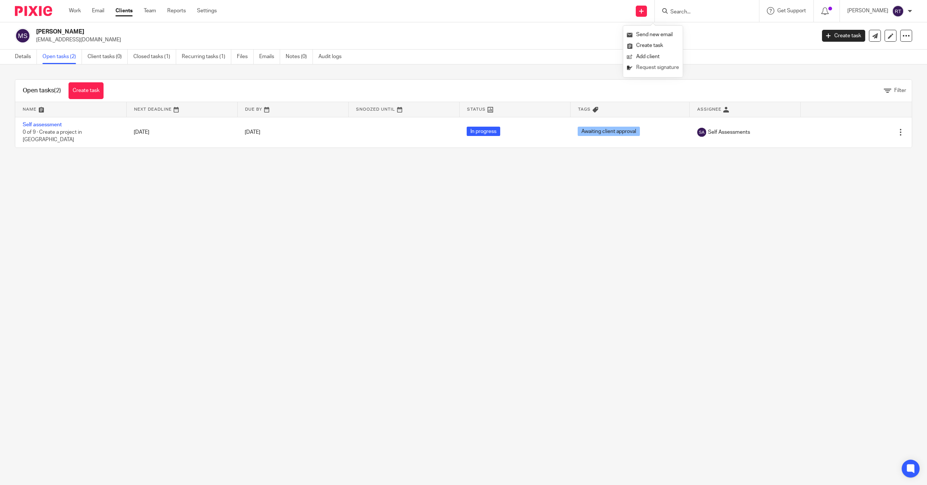
click at [649, 67] on link "Request signature" at bounding box center [653, 67] width 52 height 11
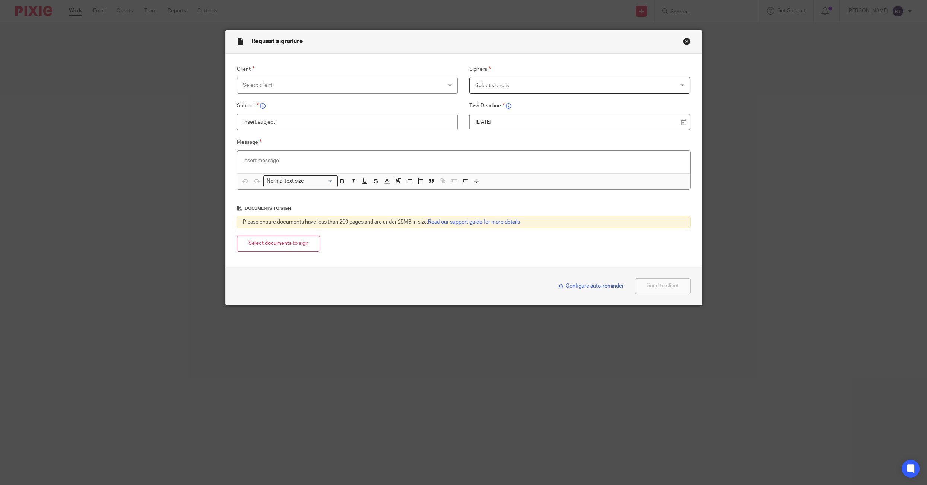
click at [275, 163] on p at bounding box center [463, 160] width 441 height 7
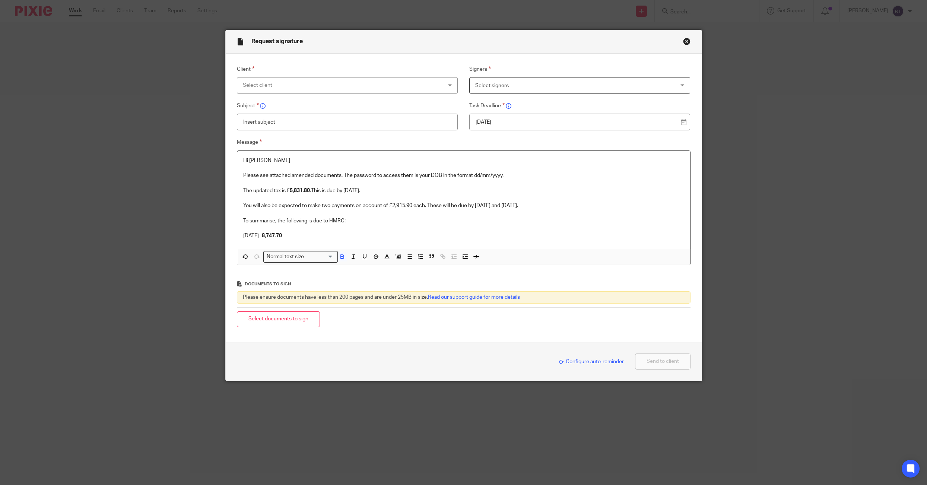
click at [282, 234] on strong "8,747.70" at bounding box center [272, 235] width 20 height 5
drag, startPoint x: 295, startPoint y: 236, endPoint x: 231, endPoint y: 236, distance: 64.4
click at [231, 236] on div "Message Hi [PERSON_NAME] Please see attached amended documents. The password to…" at bounding box center [457, 201] width 465 height 127
click at [345, 232] on p "[DATE] - £8,747.70" at bounding box center [463, 235] width 441 height 7
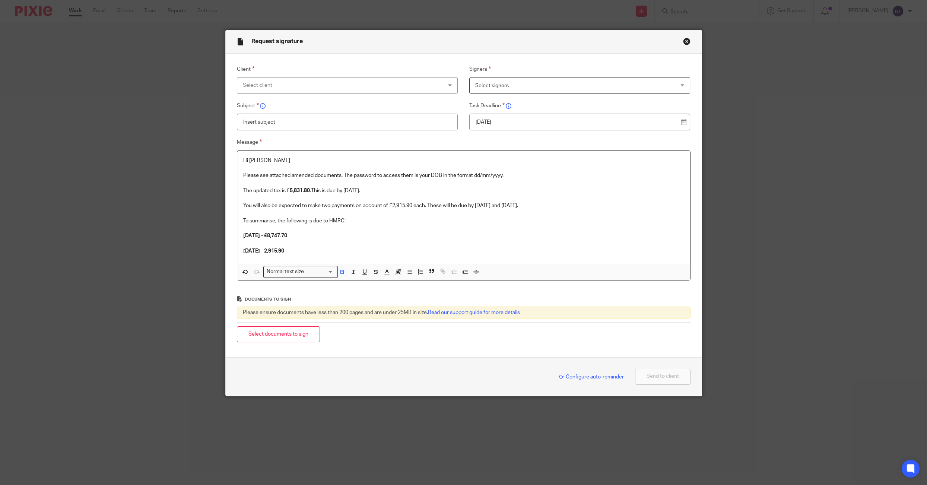
click at [284, 254] on strong "[DATE] - 2,915.90" at bounding box center [263, 250] width 41 height 5
click at [337, 239] on p "[DATE] - £8,747.70" at bounding box center [463, 235] width 441 height 7
click at [321, 245] on p at bounding box center [463, 243] width 441 height 7
click at [321, 248] on p "[DATE] - £2,915.90" at bounding box center [463, 250] width 441 height 7
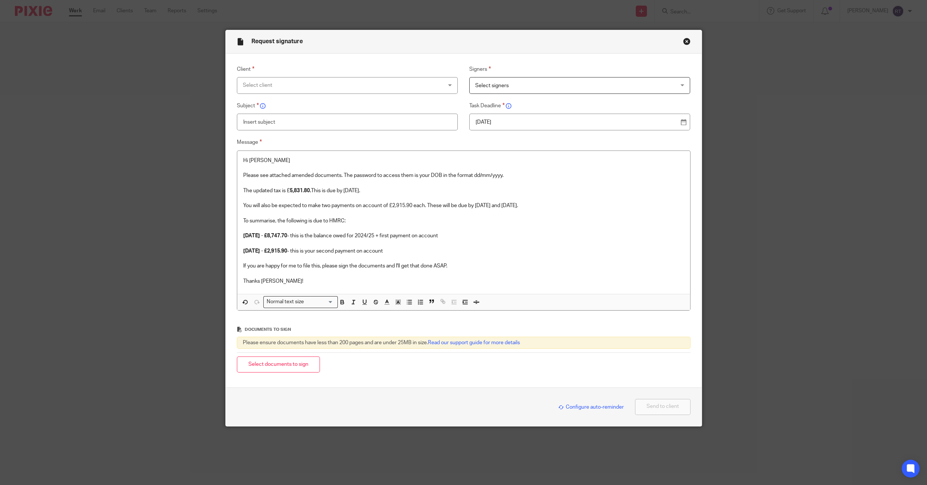
click at [279, 129] on input "text" at bounding box center [347, 122] width 221 height 17
type input "2024/25 self assessment - updated"
click at [331, 86] on div "Select client" at bounding box center [329, 85] width 172 height 16
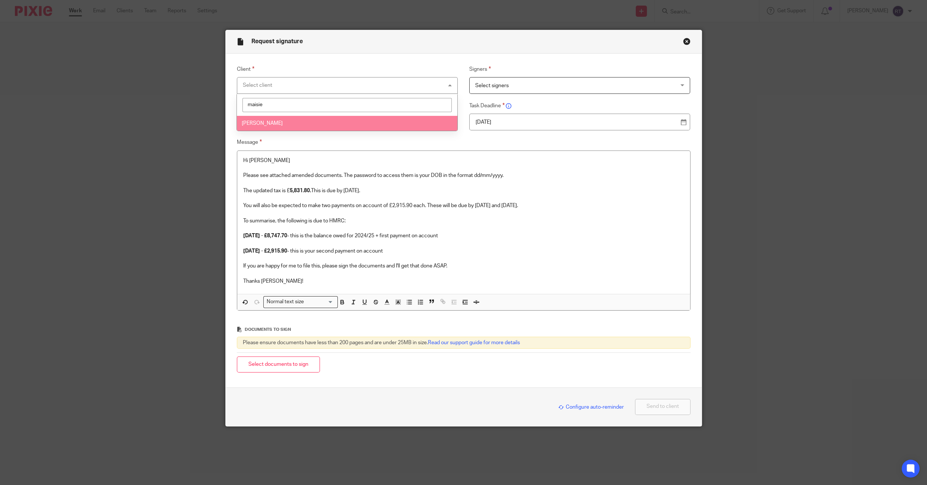
type input "maisie"
click at [340, 118] on li "[PERSON_NAME]" at bounding box center [347, 123] width 220 height 15
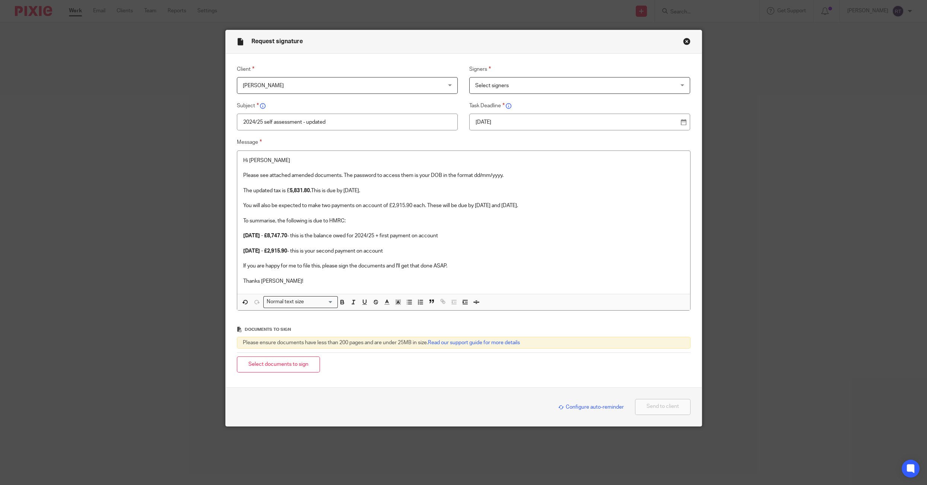
click at [536, 84] on span "Select signers" at bounding box center [561, 85] width 172 height 16
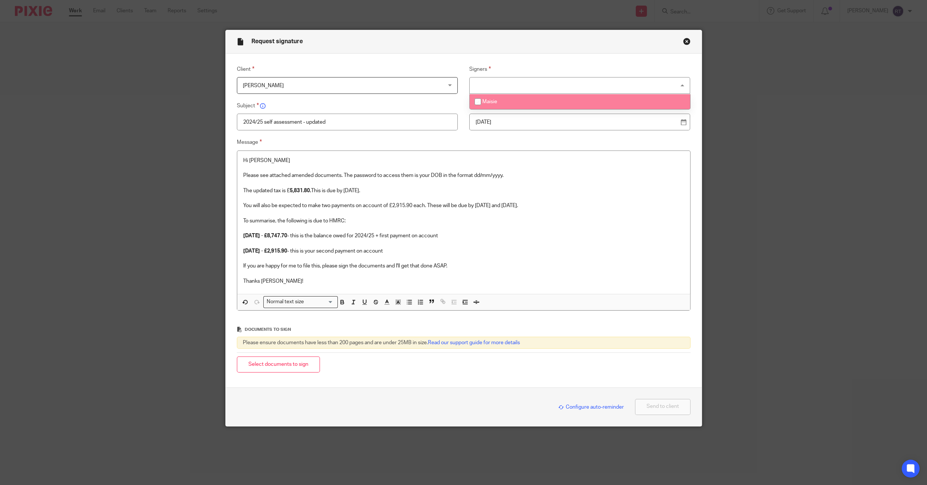
click at [519, 100] on li "Maisie" at bounding box center [579, 101] width 220 height 15
checkbox input "true"
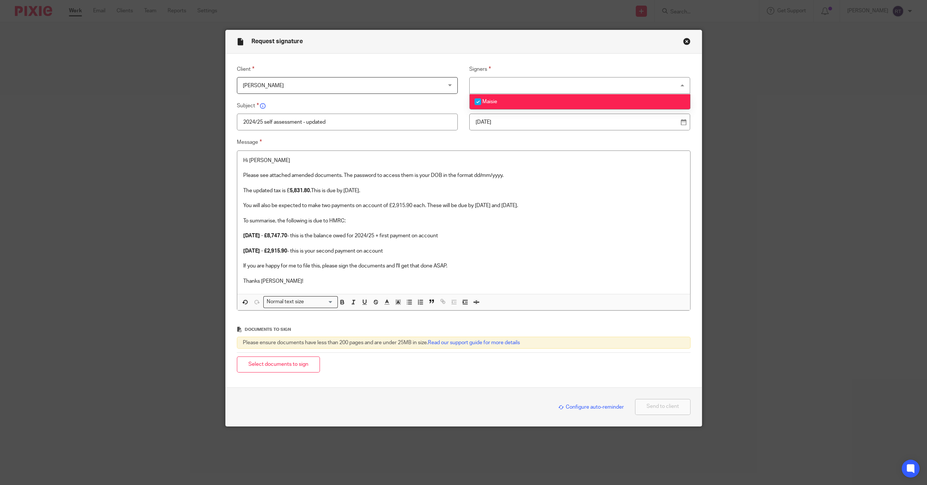
click at [513, 127] on div "21 Aug 2025" at bounding box center [579, 122] width 221 height 17
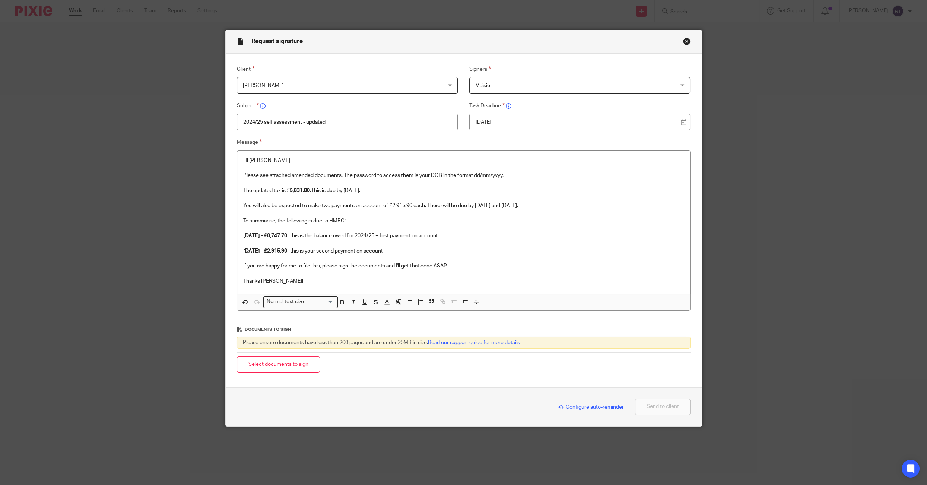
click at [513, 118] on p "21 Aug 2025" at bounding box center [576, 121] width 202 height 7
click at [565, 407] on span "Configure auto-reminder" at bounding box center [591, 406] width 66 height 5
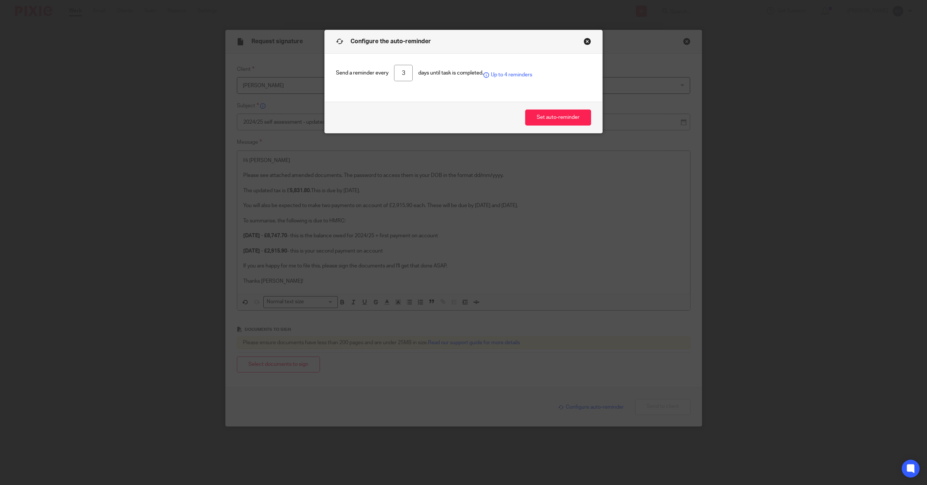
drag, startPoint x: 399, startPoint y: 73, endPoint x: 414, endPoint y: 73, distance: 14.1
click at [414, 73] on div "Send a reminder every 3 days until task is completed. Up to 4 reminders" at bounding box center [463, 73] width 255 height 17
type input "5"
click at [542, 115] on button "Set auto-reminder" at bounding box center [558, 117] width 66 height 16
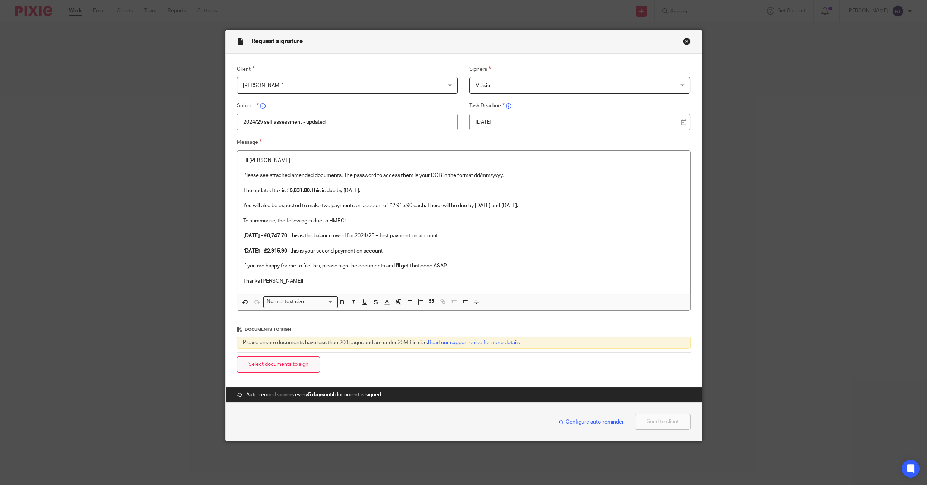
click at [266, 367] on button "Select documents to sign" at bounding box center [278, 364] width 83 height 16
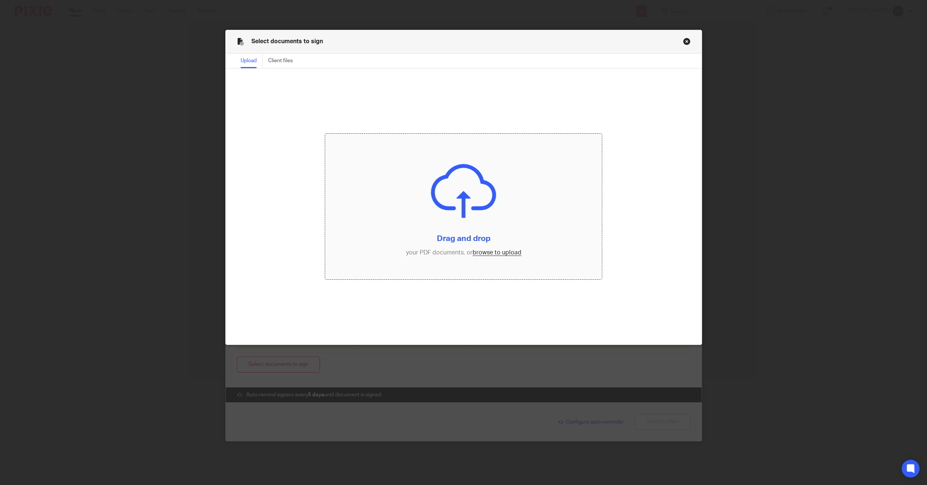
click at [479, 251] on input "file" at bounding box center [463, 206] width 277 height 145
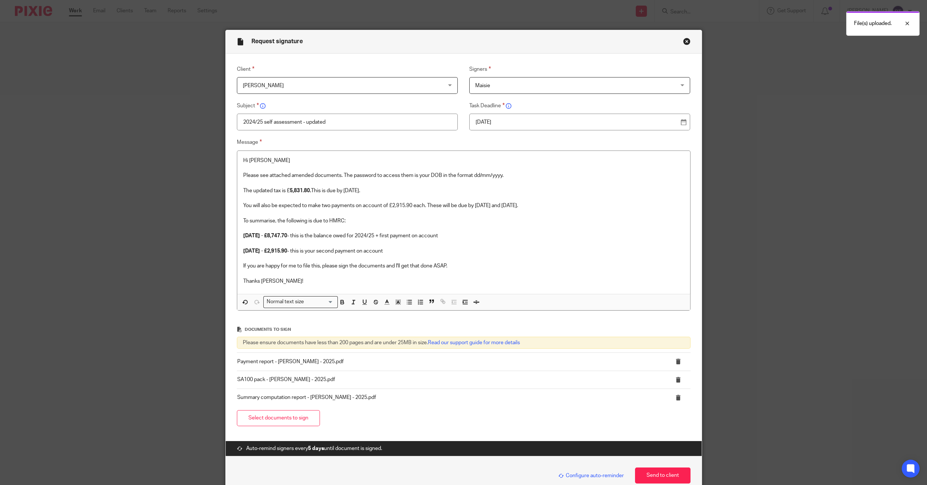
scroll to position [38, 0]
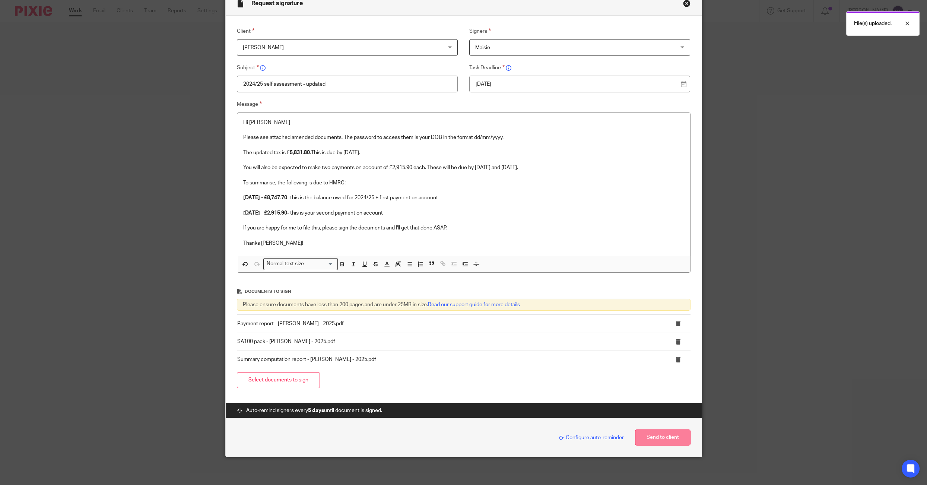
click at [651, 437] on button "Send to client" at bounding box center [662, 437] width 55 height 16
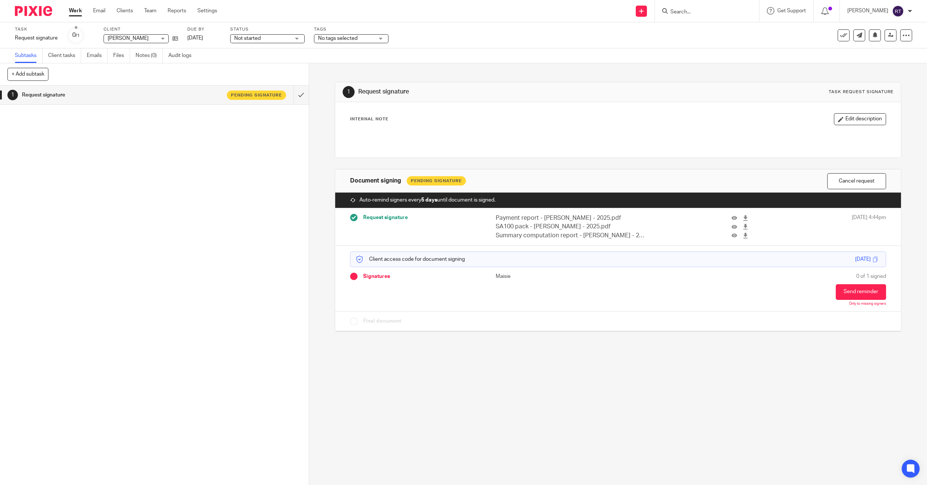
click at [281, 40] on span "Not started" at bounding box center [262, 39] width 56 height 8
click at [275, 64] on li "In progress" at bounding box center [267, 65] width 74 height 15
click at [331, 48] on div "Task Request signature Save Request signature 0 /1 Client [PERSON_NAME] [PERSON…" at bounding box center [463, 35] width 927 height 26
click at [330, 35] on span "No tags selected" at bounding box center [346, 39] width 56 height 8
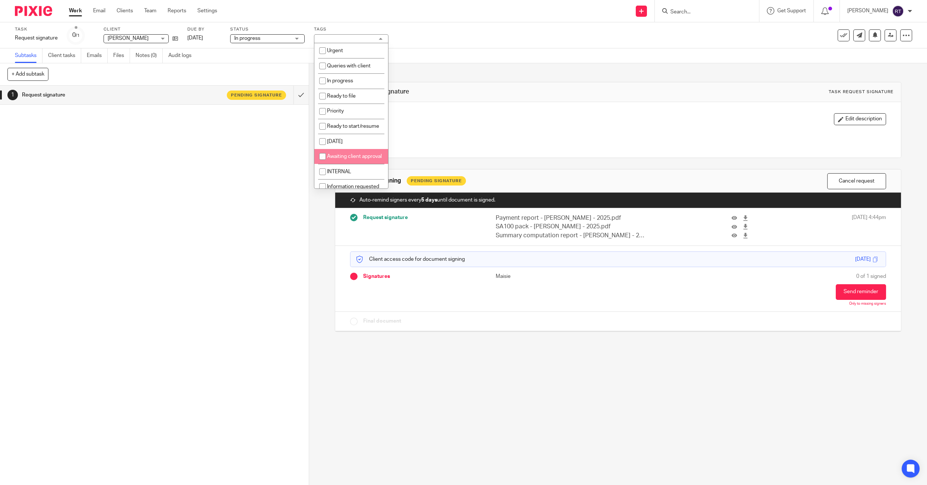
click at [342, 156] on span "Awaiting client approval" at bounding box center [354, 156] width 55 height 5
checkbox input "true"
click at [888, 40] on link at bounding box center [890, 35] width 12 height 12
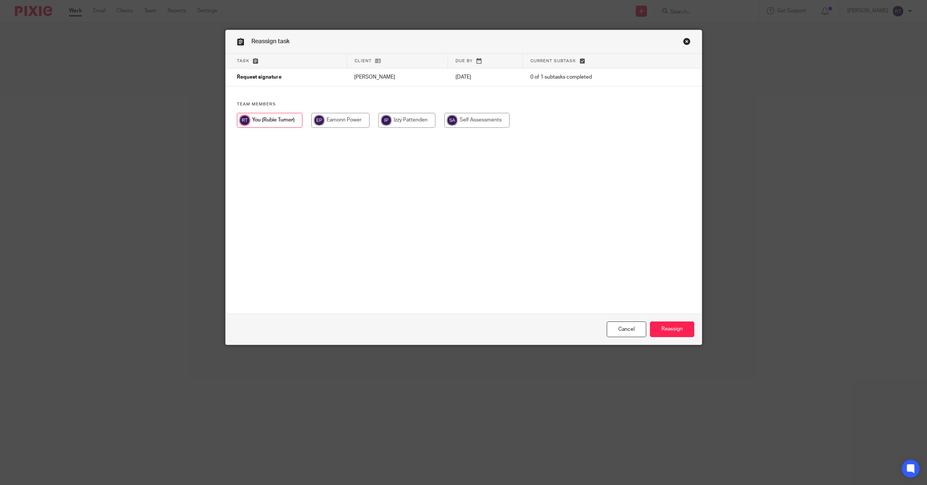
click at [482, 122] on input "radio" at bounding box center [476, 120] width 65 height 15
radio input "true"
click at [677, 331] on input "Reassign" at bounding box center [672, 329] width 44 height 16
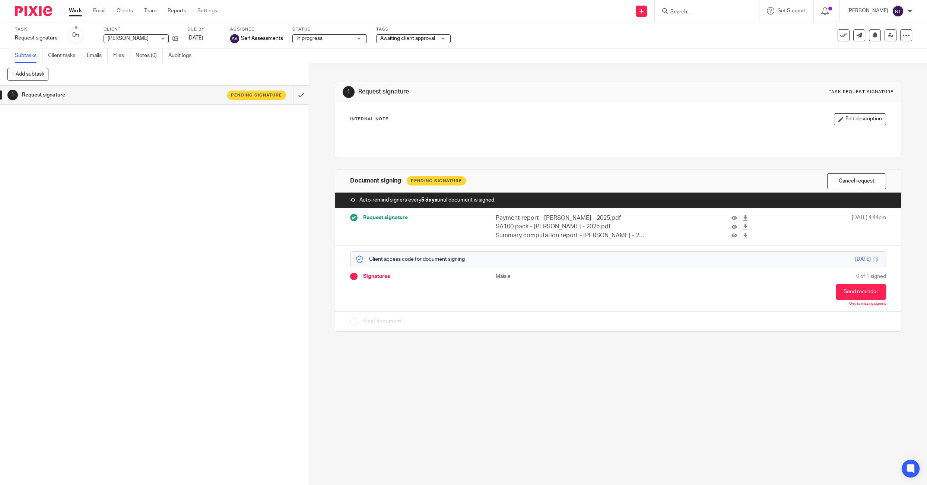
click at [74, 11] on link "Work" at bounding box center [75, 10] width 13 height 7
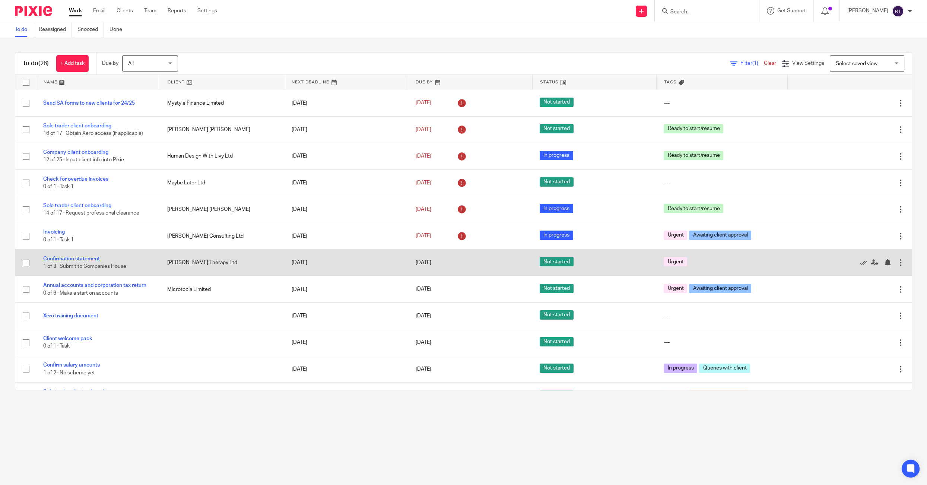
click at [69, 259] on link "Confirmation statement" at bounding box center [71, 258] width 57 height 5
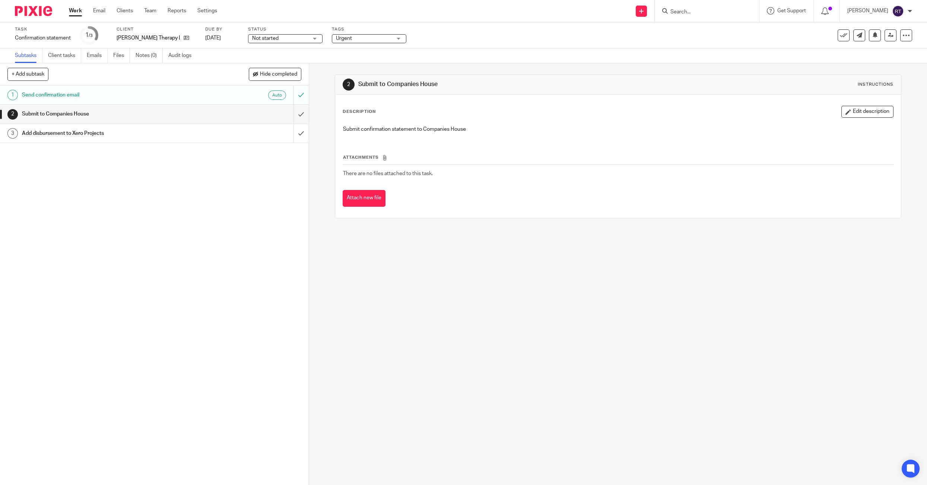
click at [99, 102] on link "1 Send confirmation email Auto" at bounding box center [146, 95] width 293 height 19
click at [74, 7] on div "Work Email Clients Team Reports Settings Work Email Clients Team Reports Settin…" at bounding box center [144, 11] width 167 height 22
click at [74, 7] on link "Work" at bounding box center [75, 10] width 13 height 7
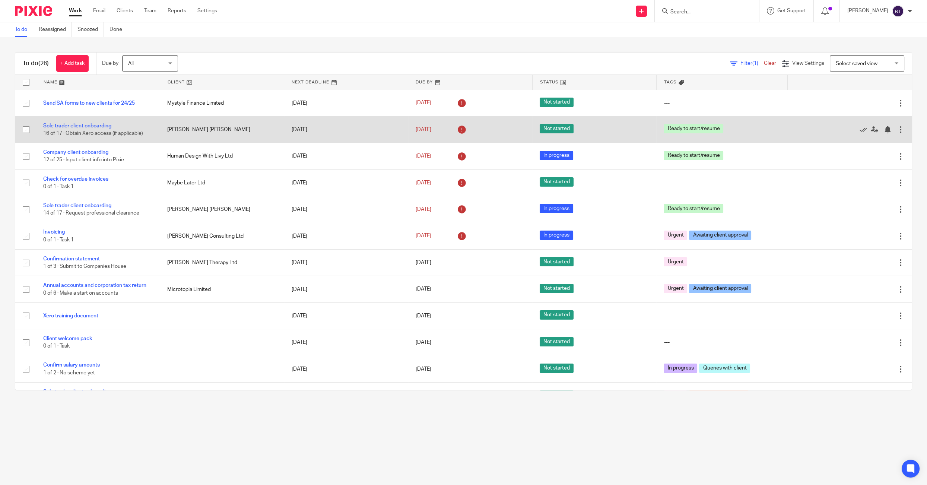
click at [99, 126] on link "Sole trader client onboarding" at bounding box center [77, 125] width 68 height 5
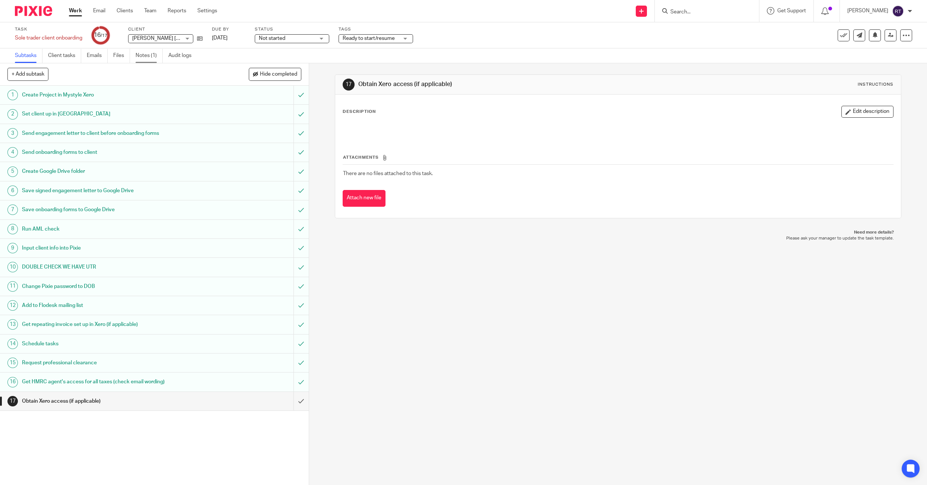
click at [145, 63] on link "Notes (1)" at bounding box center [149, 55] width 27 height 15
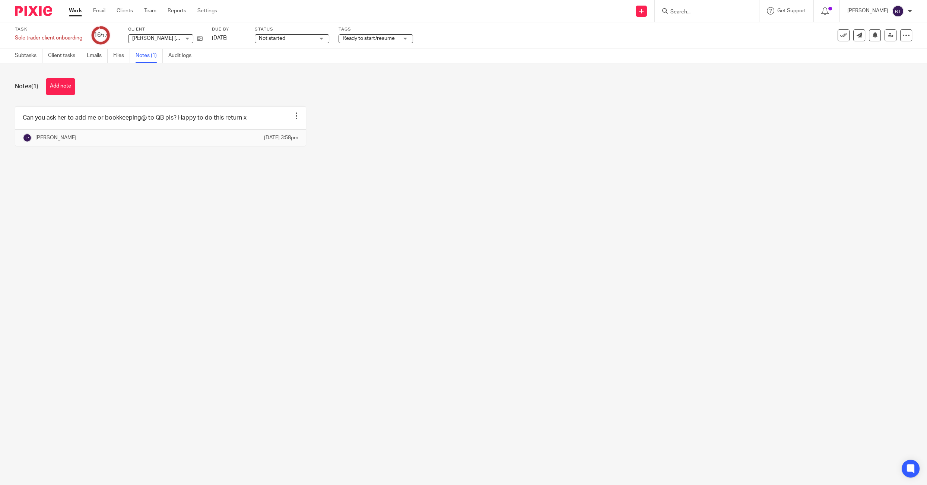
click at [78, 10] on link "Work" at bounding box center [75, 10] width 13 height 7
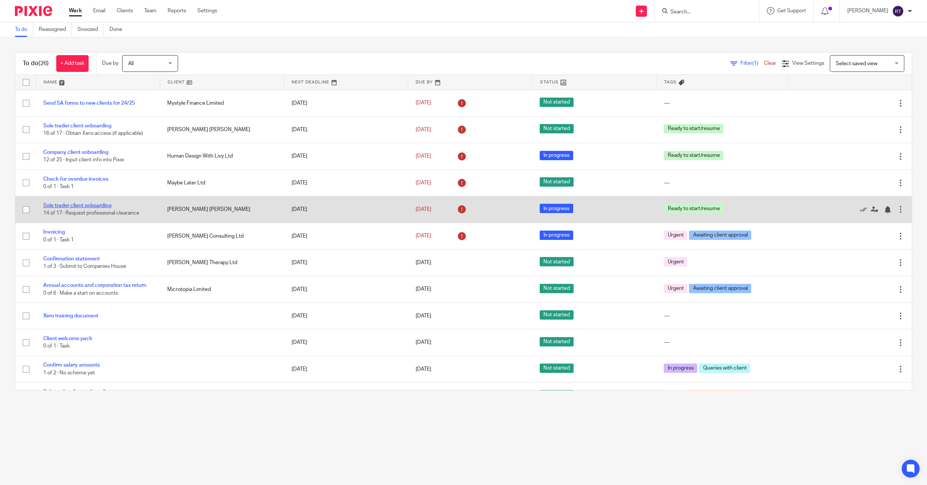
click at [94, 205] on link "Sole trader client onboarding" at bounding box center [77, 205] width 68 height 5
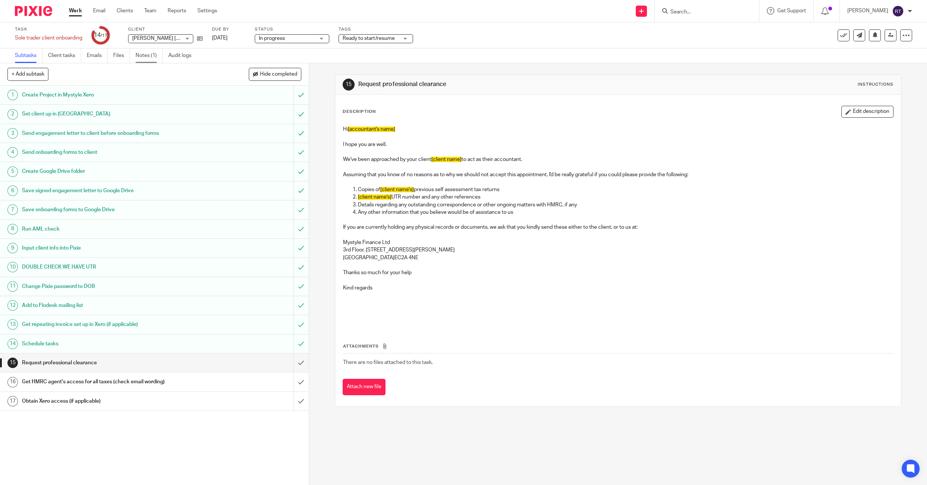
click at [153, 57] on link "Notes (1)" at bounding box center [149, 55] width 27 height 15
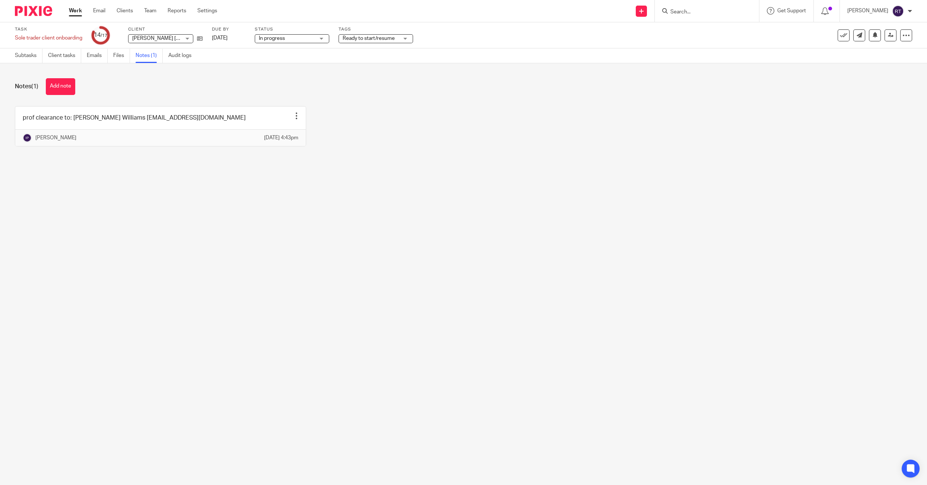
click at [82, 15] on ul "Work Email Clients Team Reports Settings" at bounding box center [148, 10] width 159 height 7
click at [79, 12] on link "Work" at bounding box center [75, 10] width 13 height 7
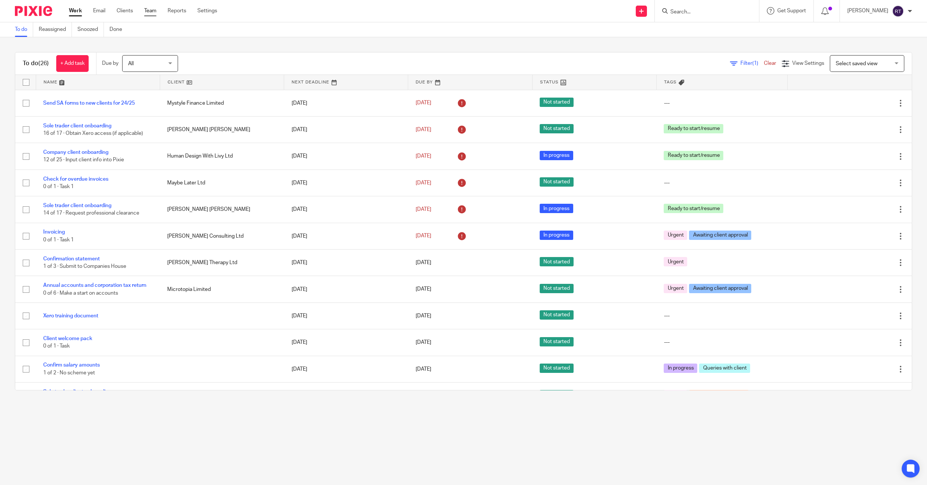
click at [156, 11] on link "Team" at bounding box center [150, 10] width 12 height 7
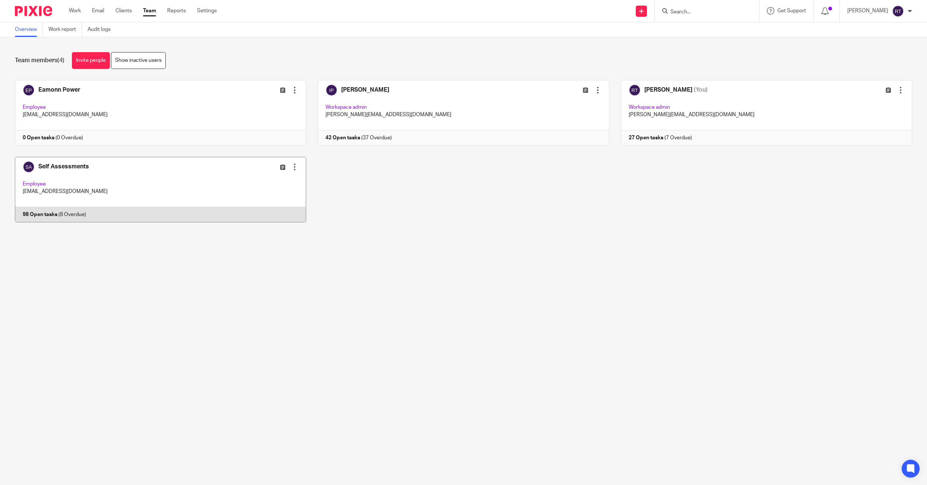
click at [165, 202] on link at bounding box center [154, 190] width 303 height 66
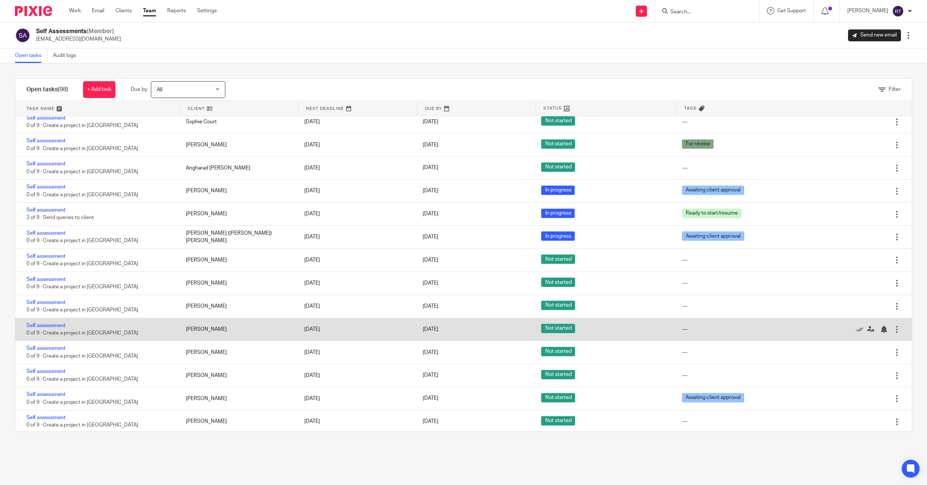
scroll to position [1198, 0]
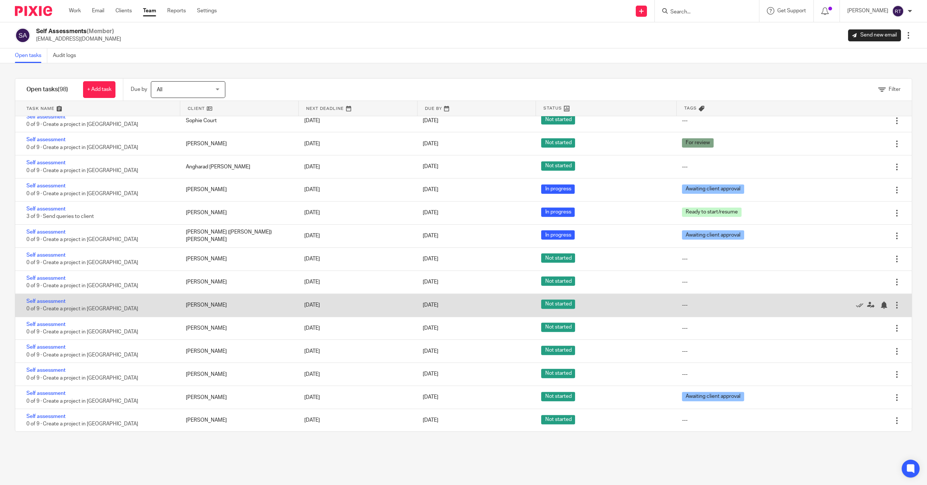
click at [213, 312] on div "Lucy Sambrook" at bounding box center [237, 304] width 118 height 15
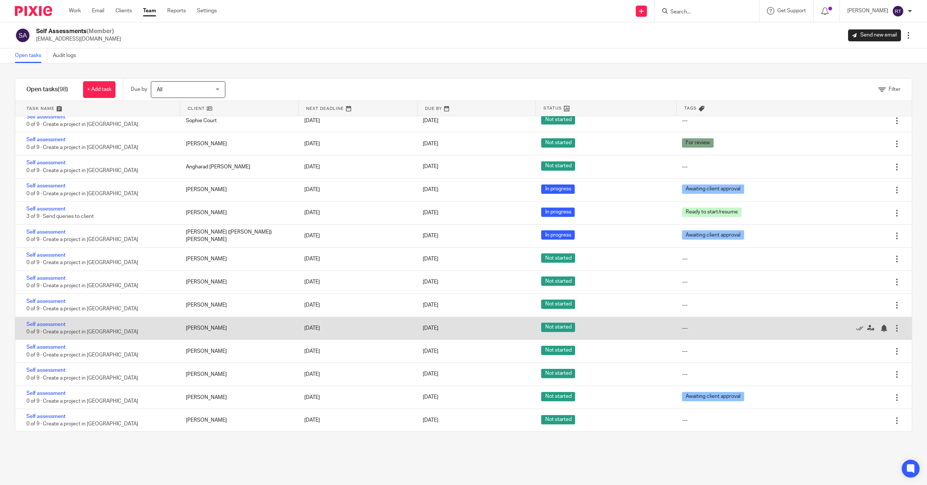
click at [213, 335] on div "Jessica Brunt" at bounding box center [237, 328] width 118 height 15
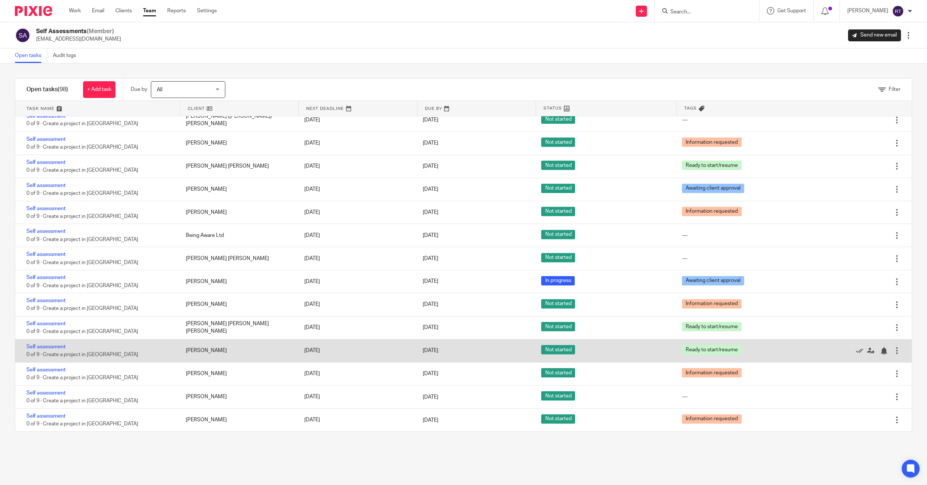
scroll to position [1955, 0]
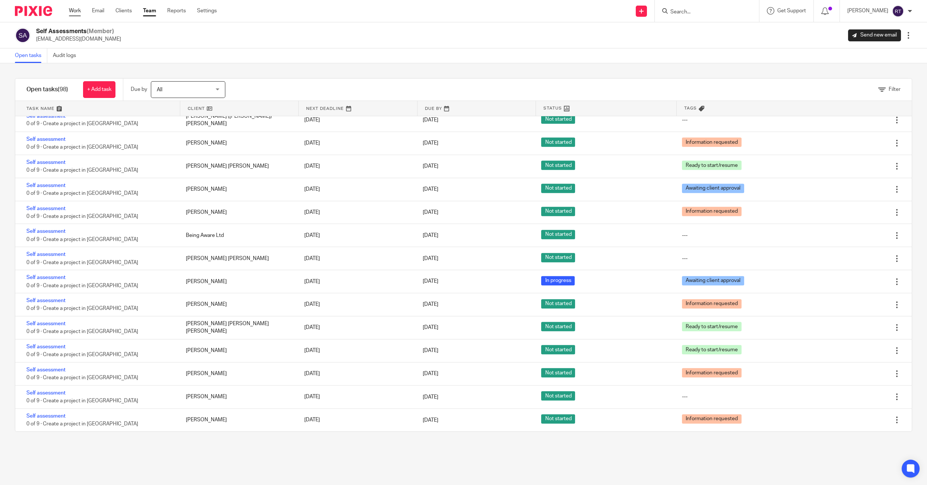
click at [77, 9] on link "Work" at bounding box center [75, 10] width 12 height 7
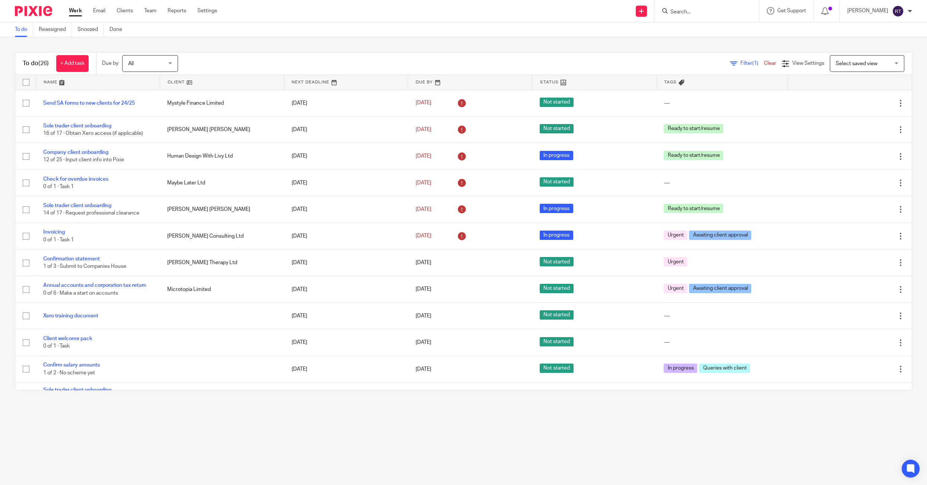
click at [145, 4] on div "Work Email Clients Team Reports Settings Work Email Clients Team Reports Settin…" at bounding box center [144, 11] width 167 height 22
click at [145, 6] on div "Work Email Clients Team Reports Settings Work Email Clients Team Reports Settin…" at bounding box center [144, 11] width 167 height 22
click at [145, 7] on link "Team" at bounding box center [150, 10] width 12 height 7
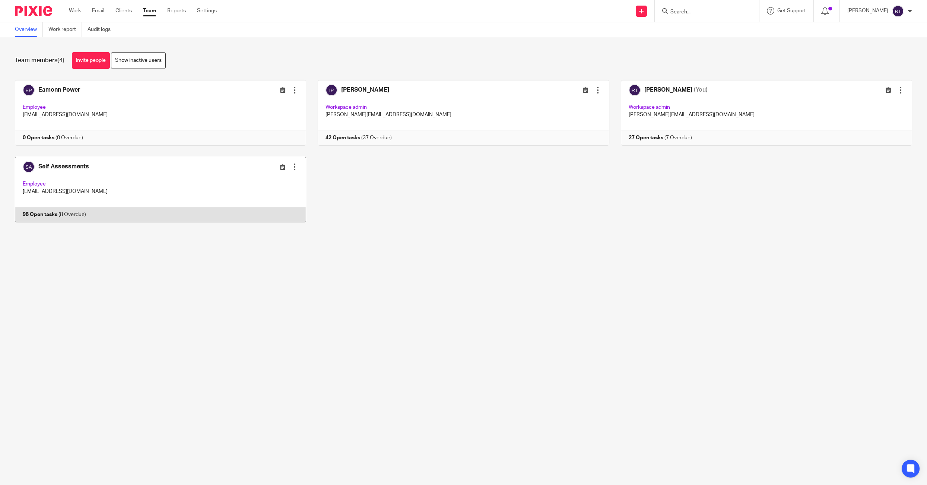
click at [192, 173] on link at bounding box center [154, 190] width 303 height 66
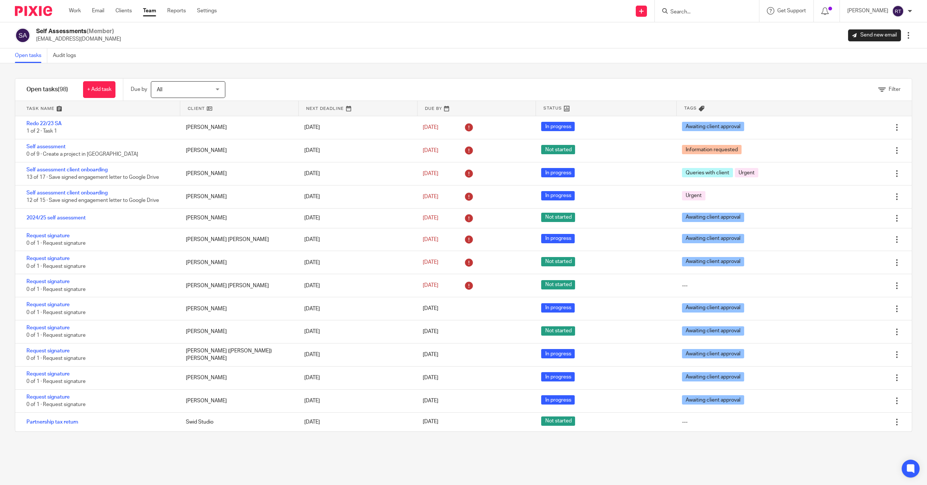
click at [885, 94] on div "Filter" at bounding box center [577, 90] width 667 height 22
click at [885, 89] on icon at bounding box center [881, 89] width 7 height 7
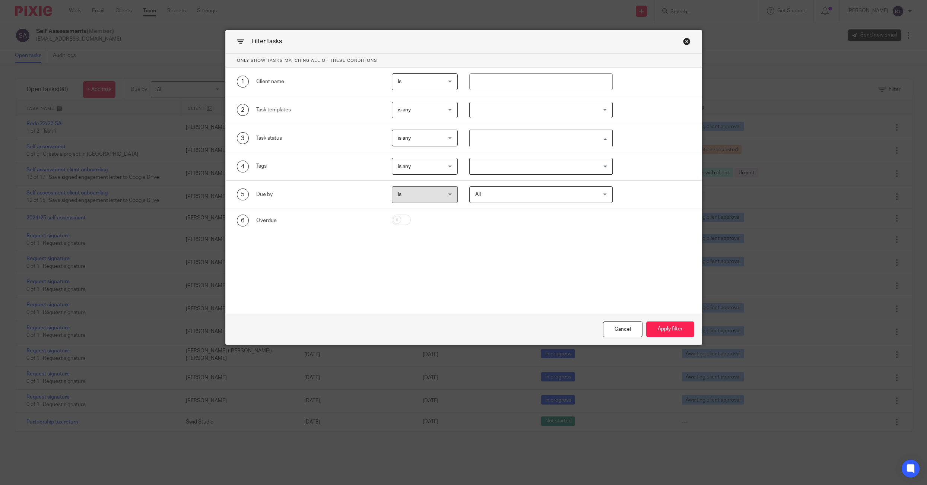
click at [526, 137] on input "Search for option" at bounding box center [539, 137] width 138 height 13
click at [514, 112] on div at bounding box center [540, 110] width 143 height 17
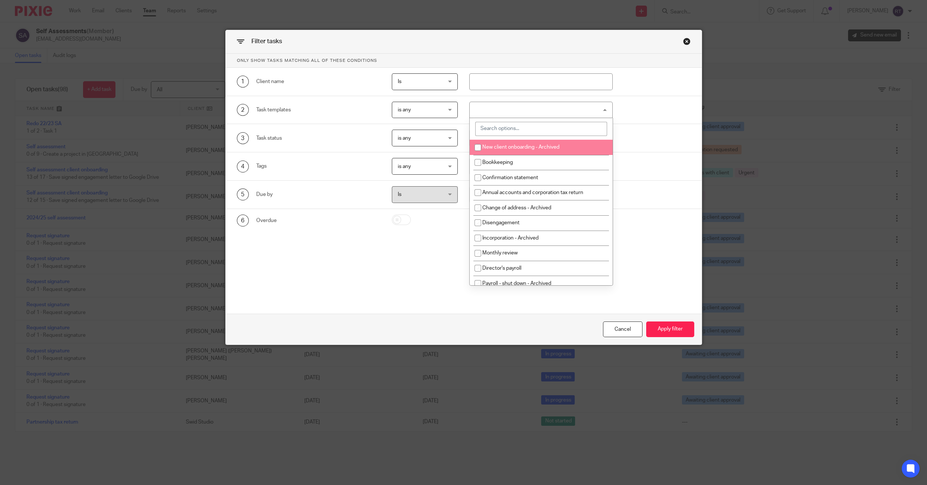
click at [496, 128] on input "search" at bounding box center [540, 129] width 131 height 14
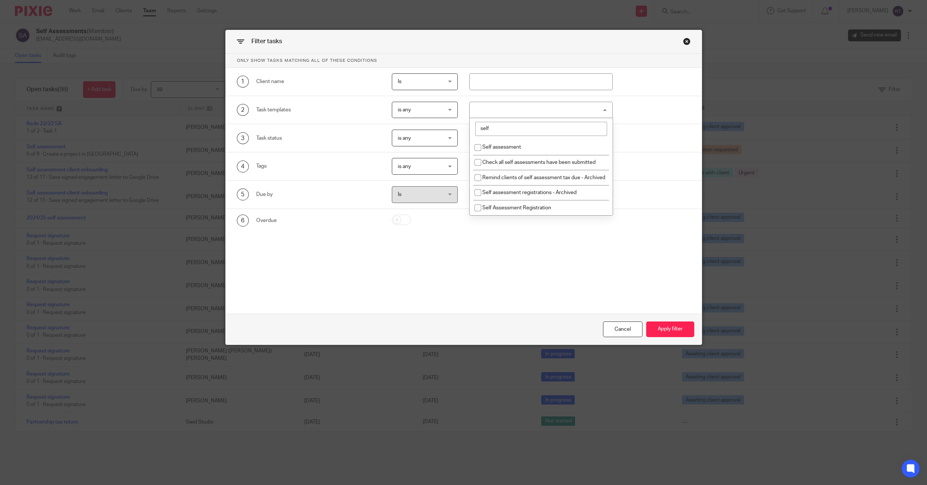
type input "self"
click at [504, 148] on span "Self assessment" at bounding box center [501, 146] width 39 height 5
checkbox input "true"
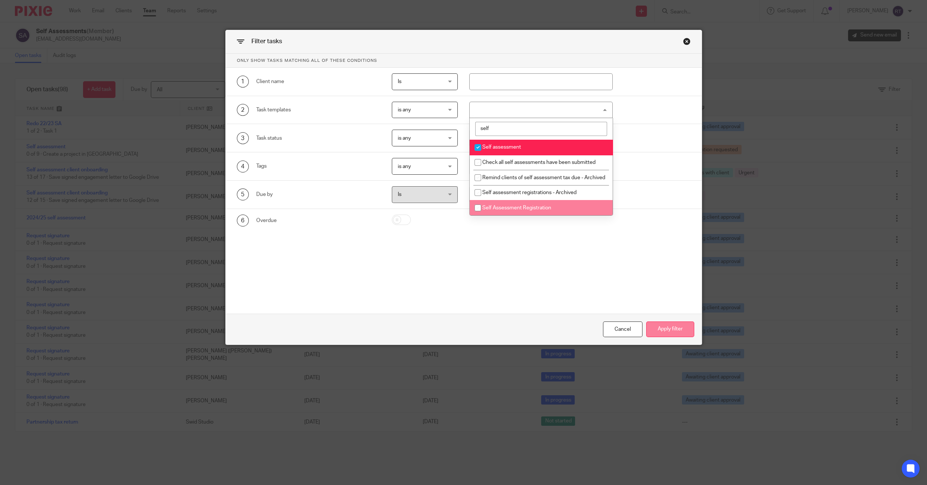
click at [678, 334] on button "Apply filter" at bounding box center [670, 329] width 48 height 16
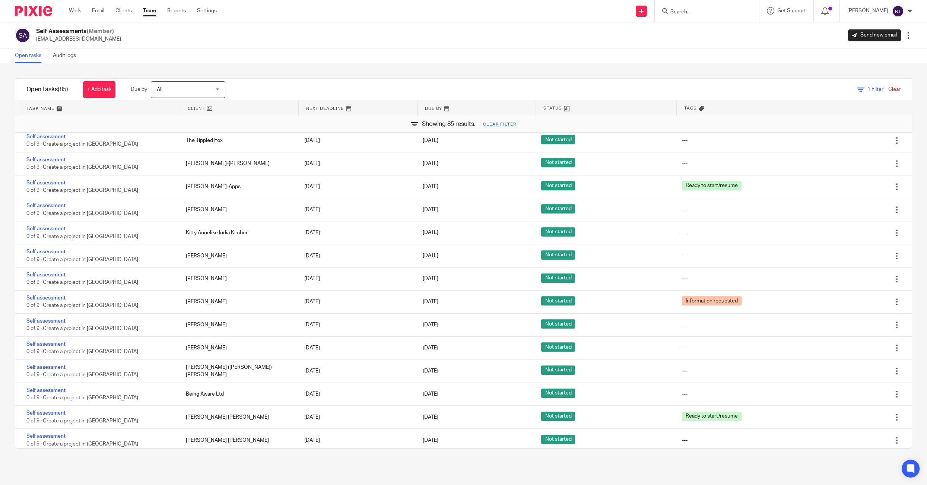
scroll to position [1661, 0]
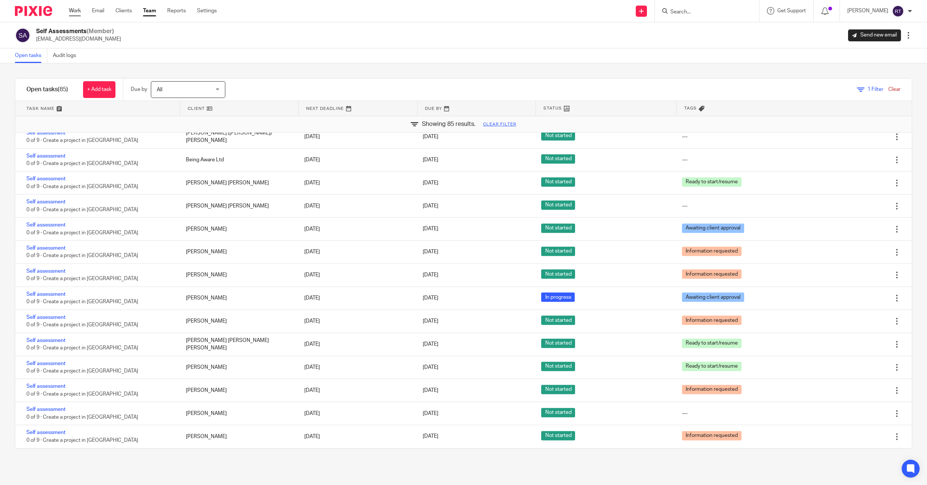
click at [72, 10] on link "Work" at bounding box center [75, 10] width 12 height 7
